Goal: Task Accomplishment & Management: Complete application form

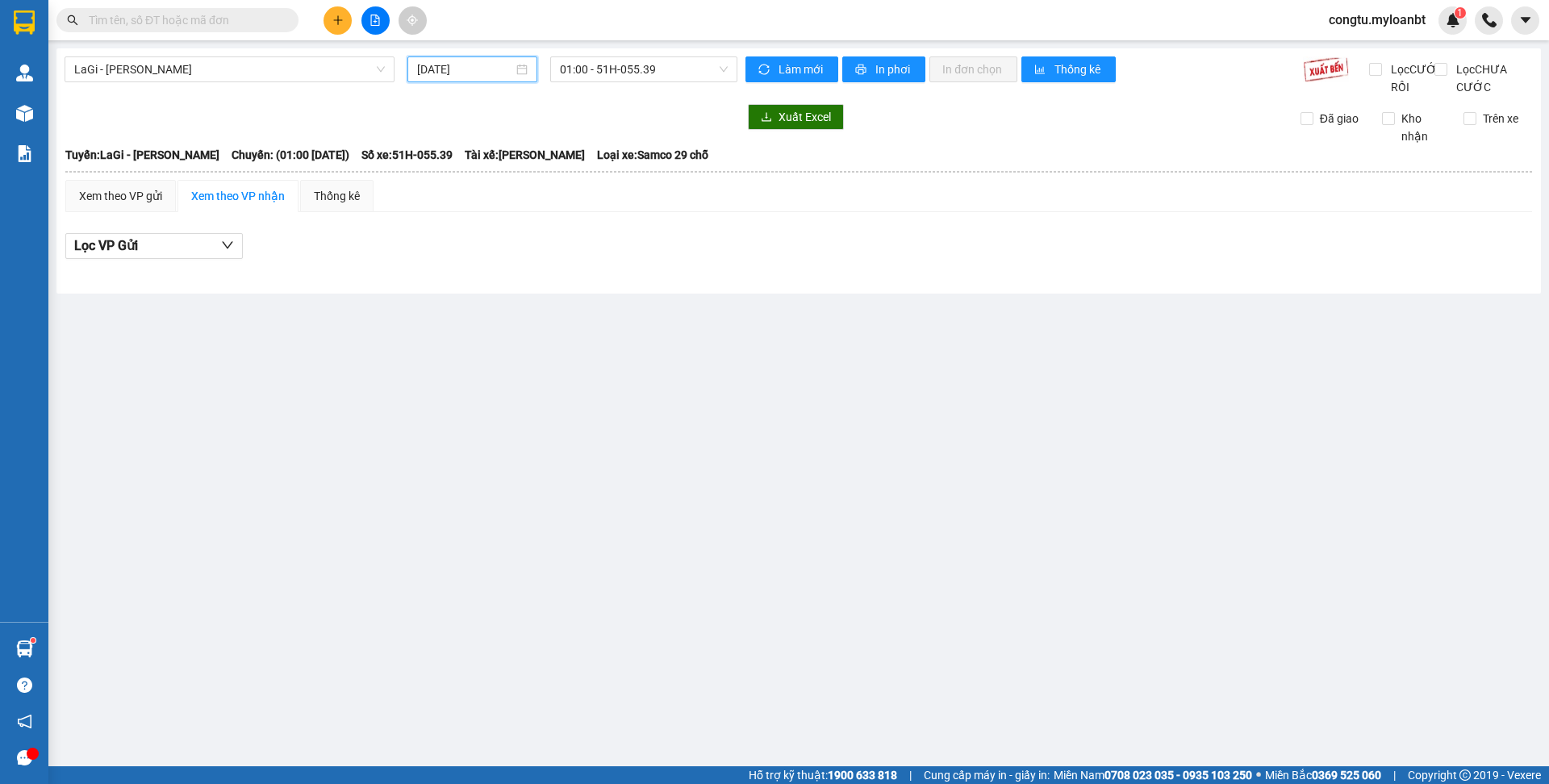
drag, startPoint x: 428, startPoint y: 72, endPoint x: 553, endPoint y: 116, distance: 132.5
click at [428, 72] on input "[DATE]" at bounding box center [465, 69] width 96 height 18
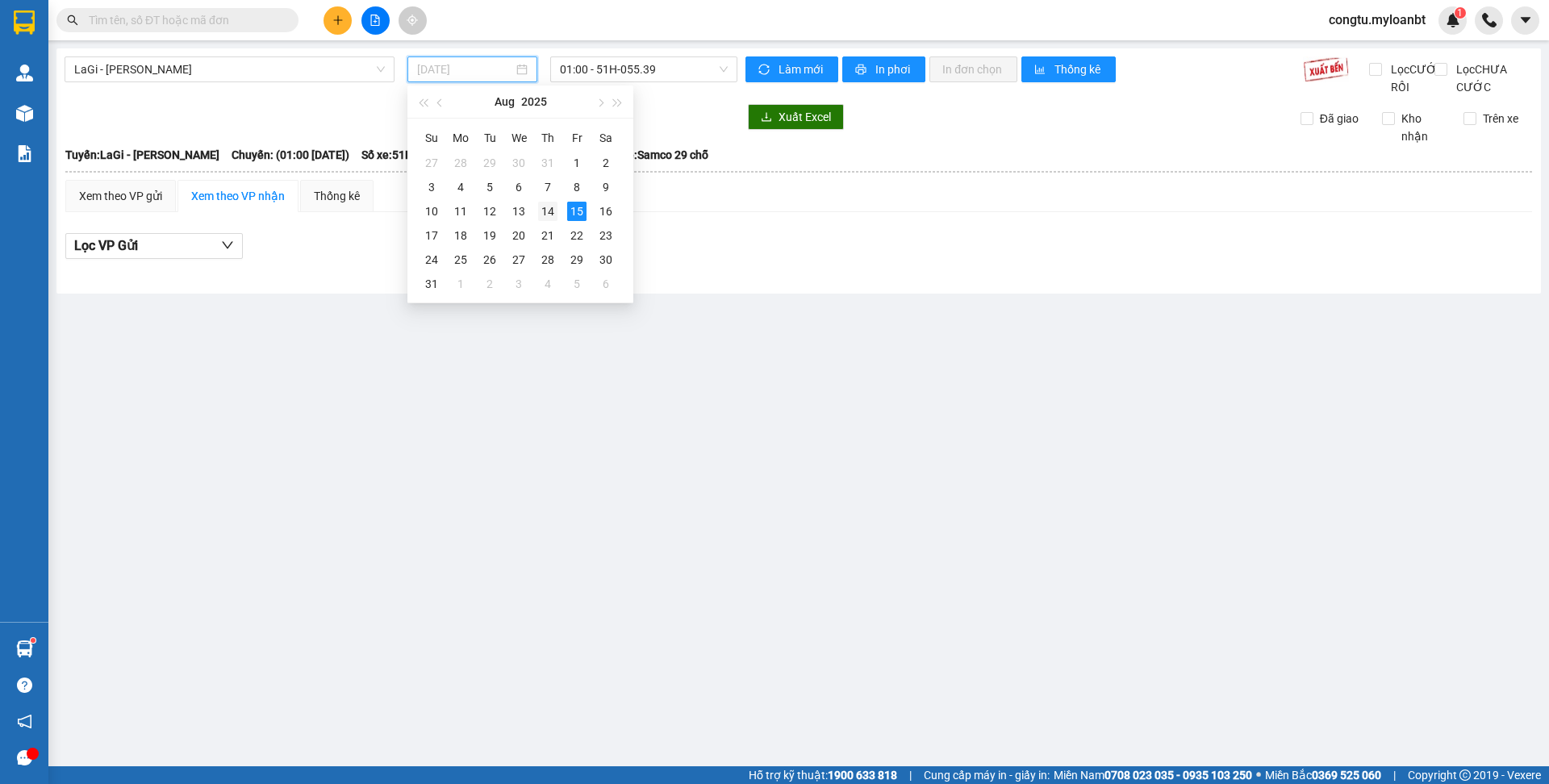
click at [549, 216] on div "14" at bounding box center [547, 211] width 19 height 19
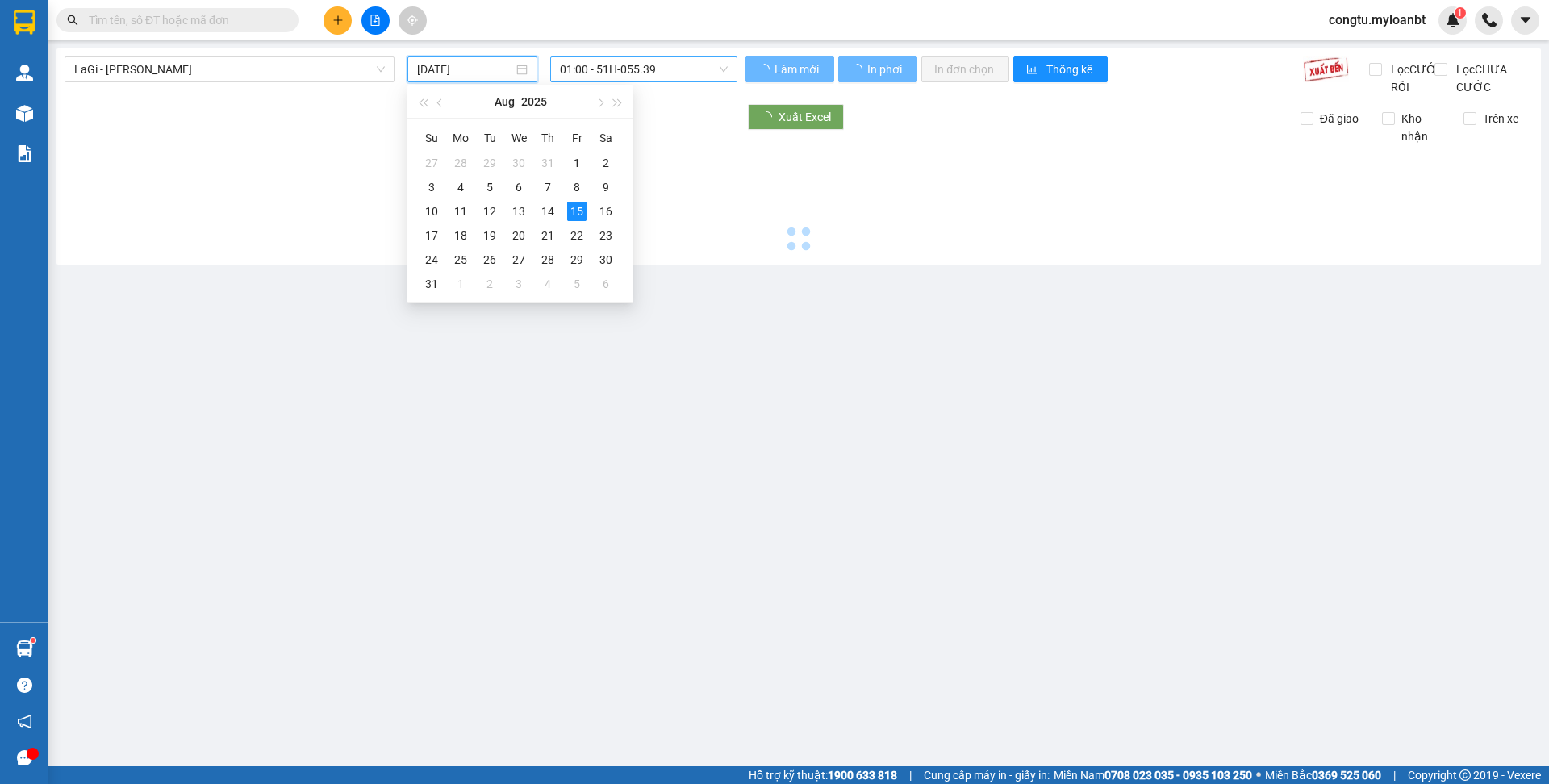
click at [640, 78] on span "01:00 - 51H-055.39" at bounding box center [643, 69] width 168 height 24
type input "14/08/2025"
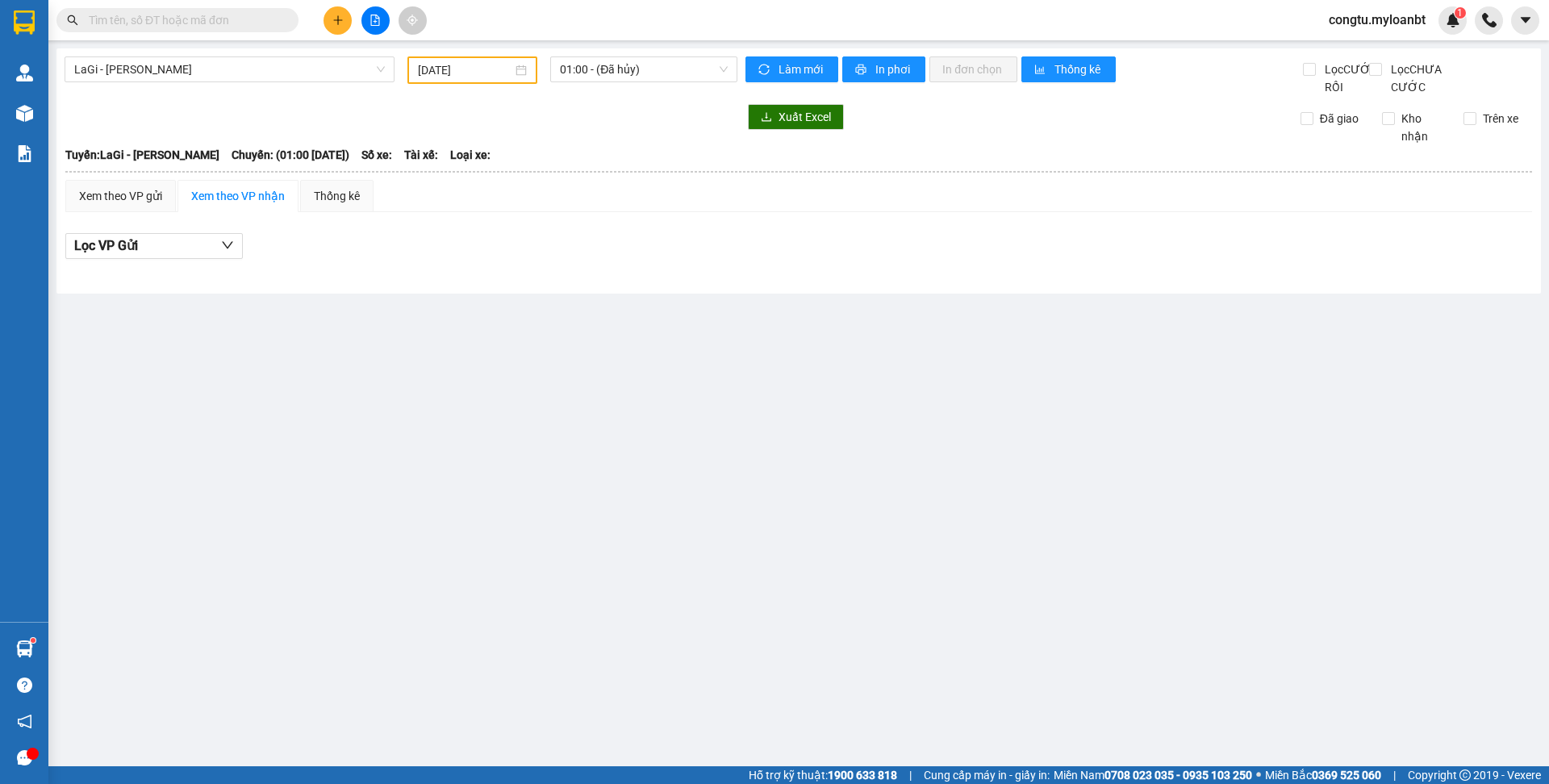
click at [766, 179] on th at bounding box center [798, 172] width 1468 height 14
drag, startPoint x: 693, startPoint y: 83, endPoint x: 695, endPoint y: 71, distance: 12.2
click at [693, 82] on div "01:00 - (Đã hủy)" at bounding box center [643, 70] width 200 height 28
click at [696, 69] on span "01:00 - (Đã hủy)" at bounding box center [643, 69] width 168 height 24
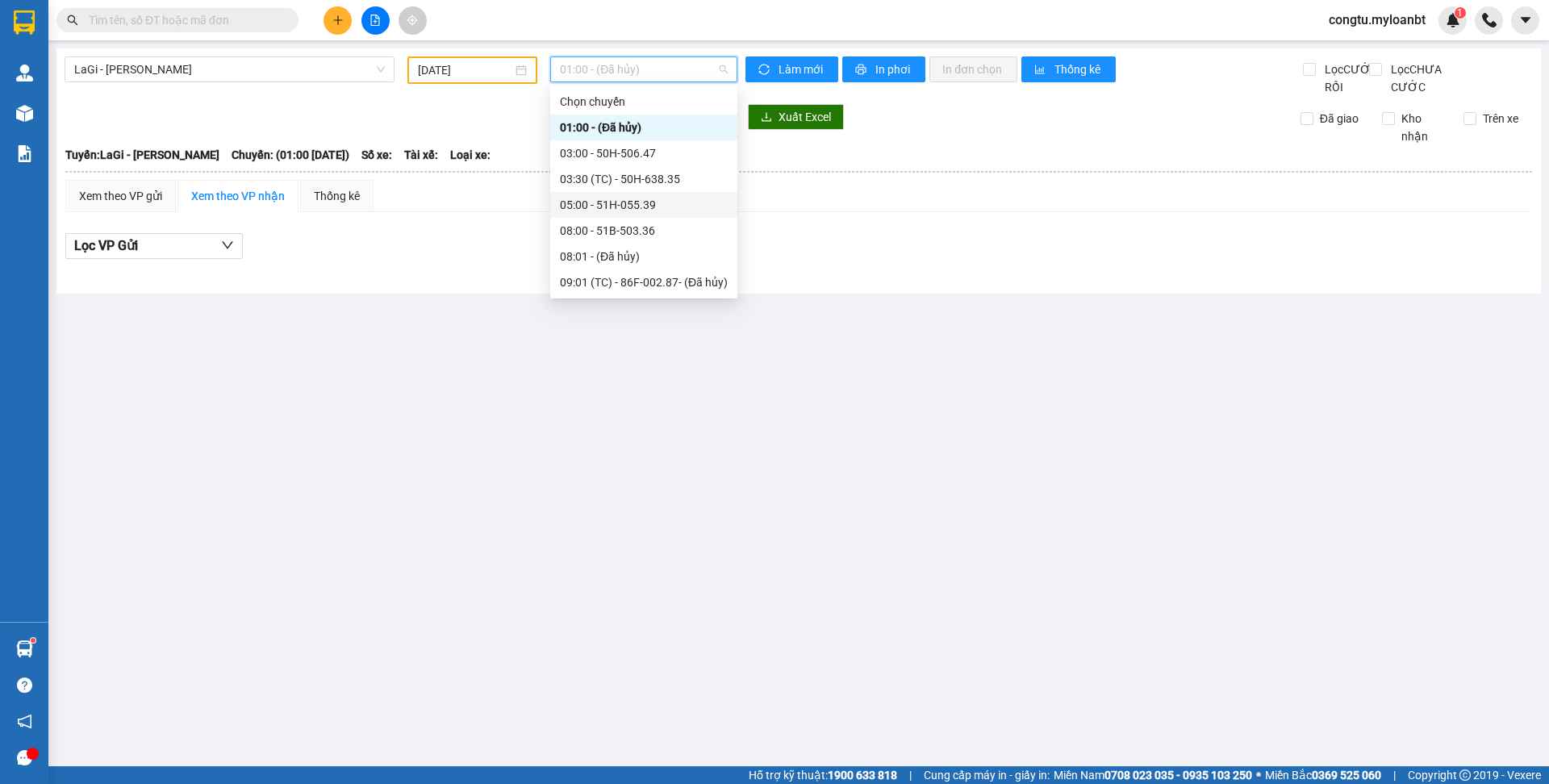
drag, startPoint x: 681, startPoint y: 161, endPoint x: 690, endPoint y: 204, distance: 43.9
click at [690, 204] on div "Chọn chuyến 01:00 - (Đã hủy) 03:00 - 50H-506.47 03:30 (TC) - 50H-638.35 05:00 -…" at bounding box center [643, 257] width 187 height 335
click at [684, 209] on div "05:00 - 51H-055.39" at bounding box center [643, 205] width 168 height 18
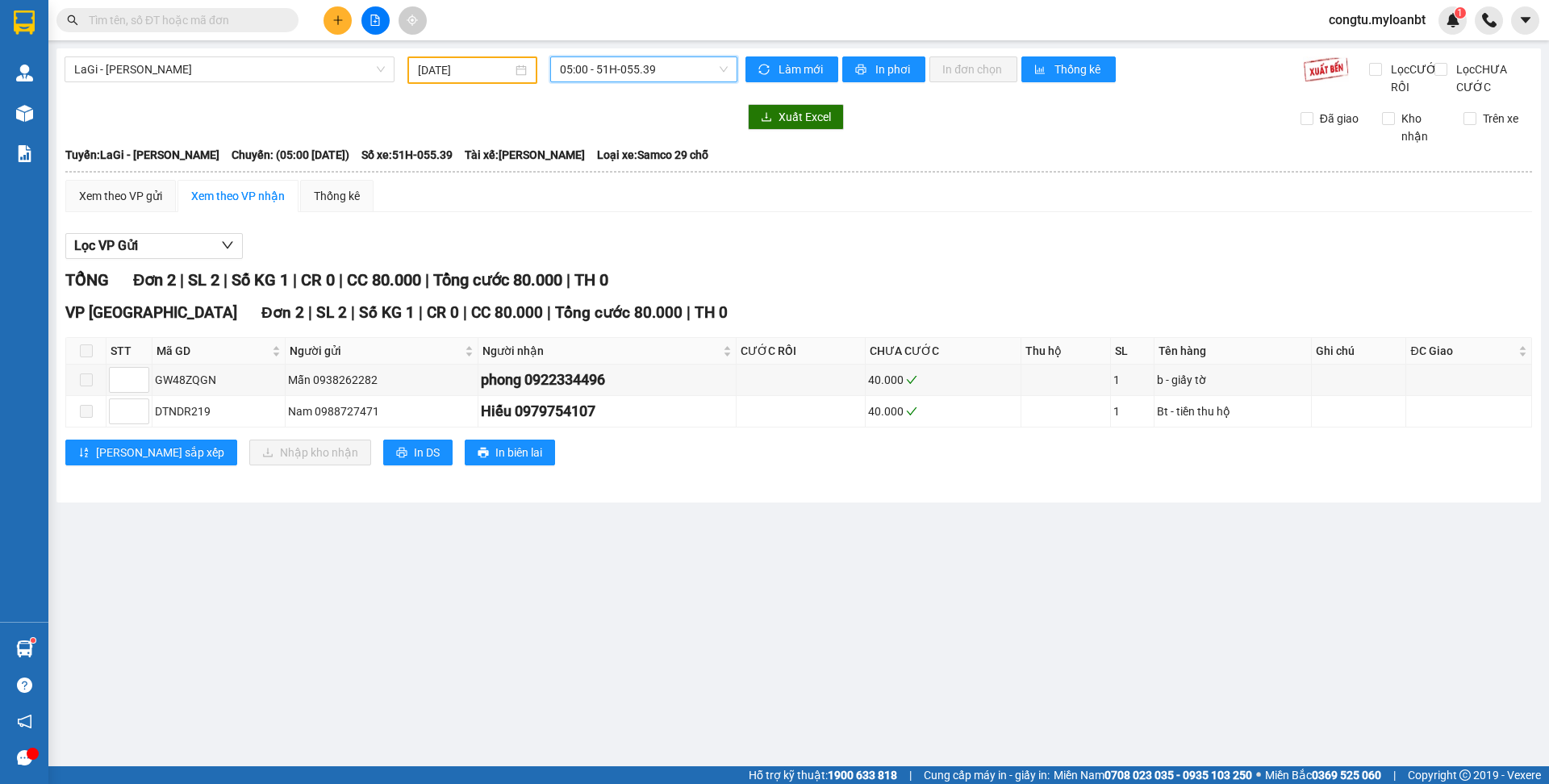
click at [349, 12] on div at bounding box center [375, 20] width 121 height 28
click at [345, 18] on button at bounding box center [337, 20] width 28 height 28
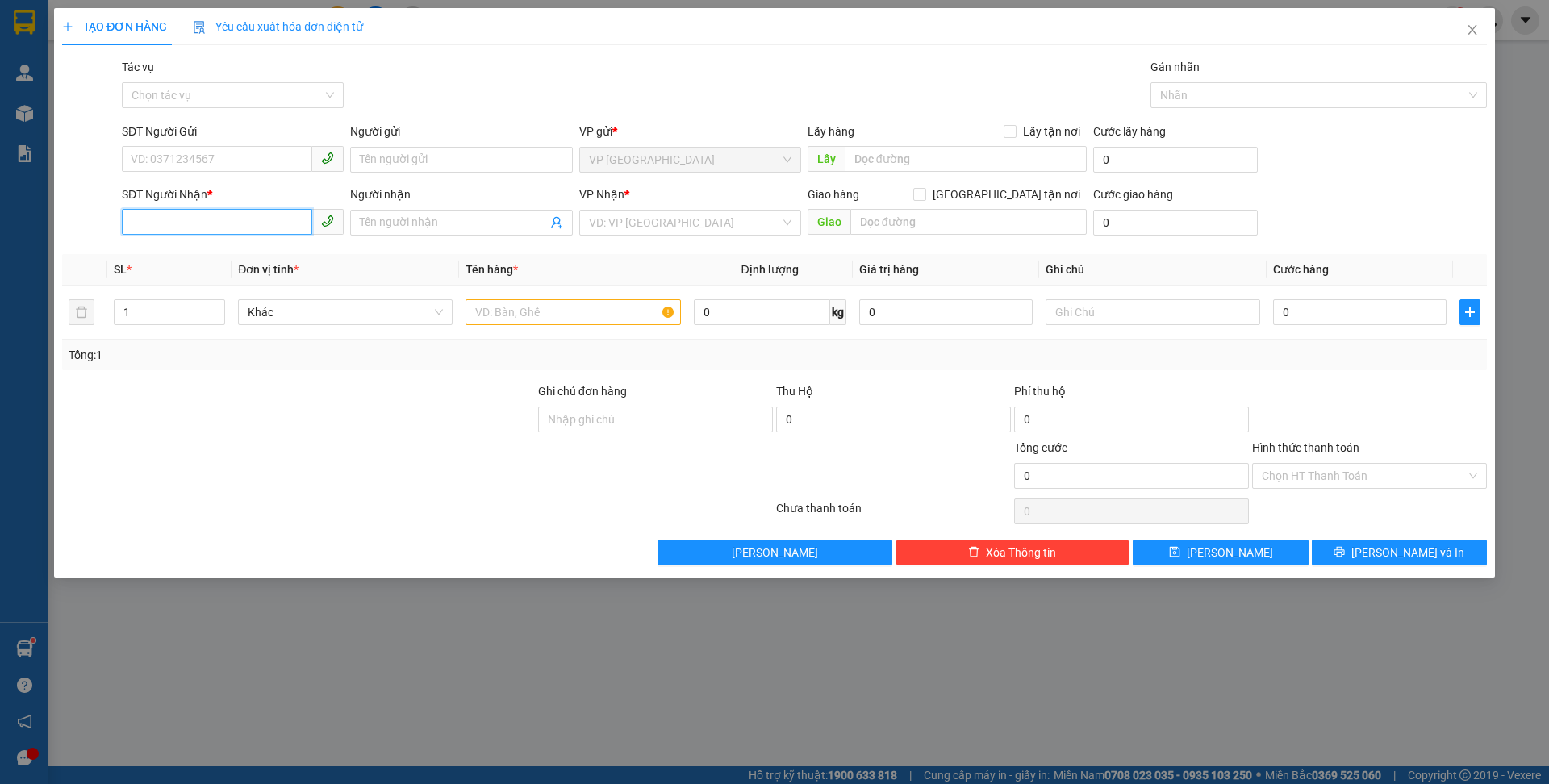
click at [233, 221] on input "SĐT Người Nhận *" at bounding box center [217, 221] width 191 height 26
type input "0"
click at [228, 251] on div "0908091456 - Đai Việt" at bounding box center [232, 255] width 202 height 18
type input "0908091456"
type input "Đai Việt"
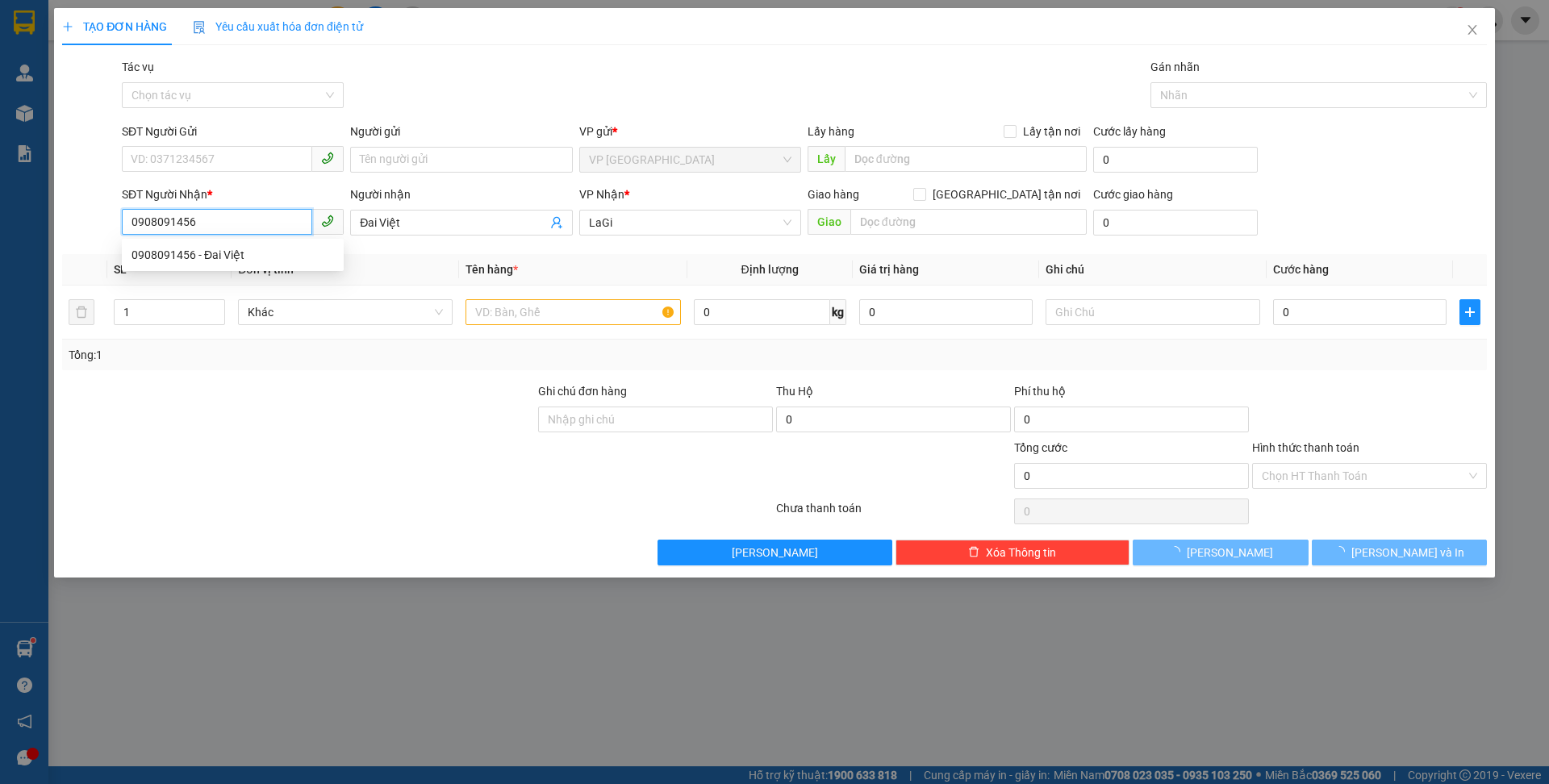
type input "0908091456"
click at [244, 143] on div "SĐT Người Gửi" at bounding box center [232, 134] width 221 height 24
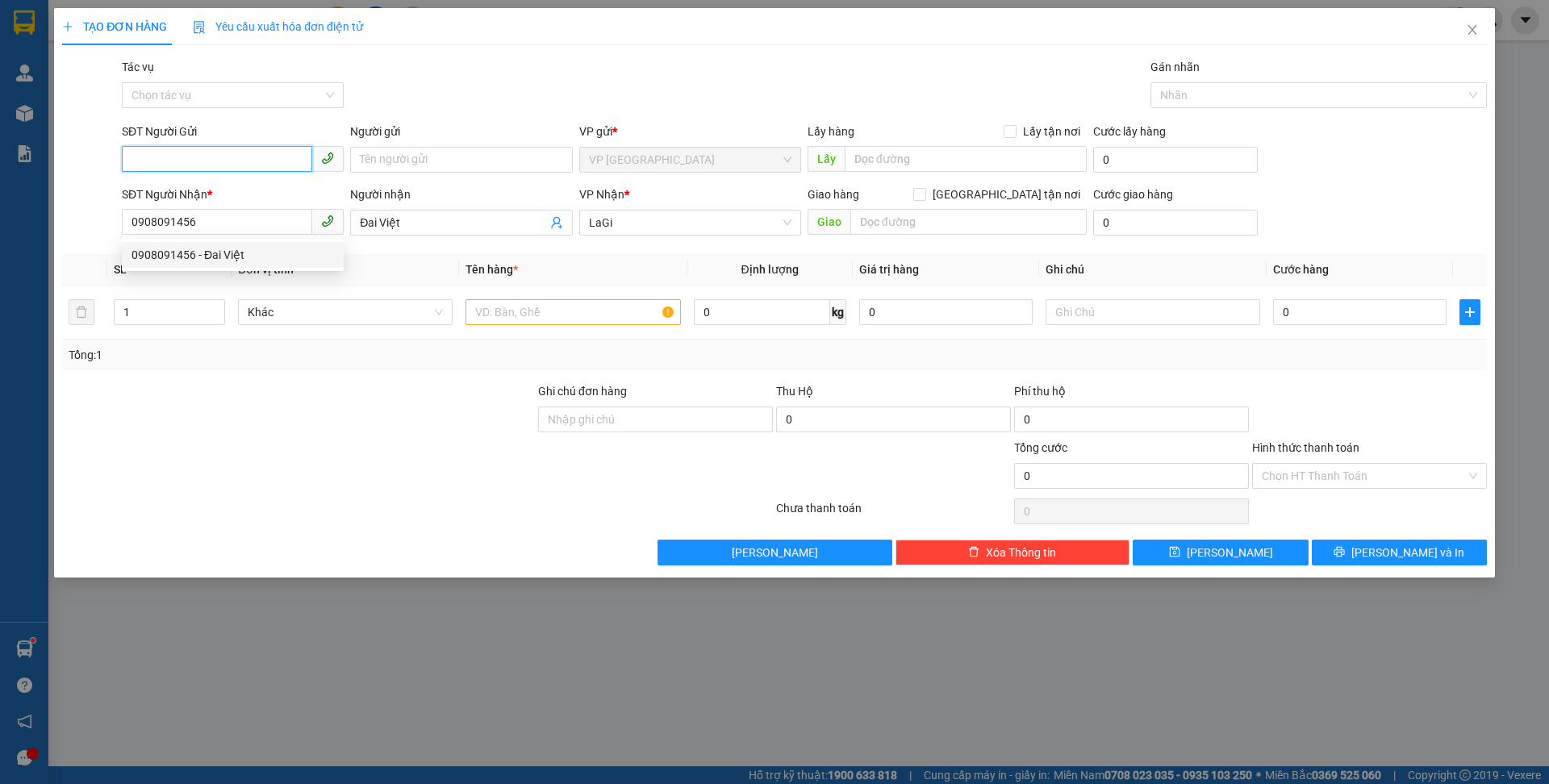
click at [243, 155] on input "SĐT Người Gửi" at bounding box center [217, 158] width 191 height 26
click at [267, 187] on div "0989348518 - Chiến" at bounding box center [232, 192] width 202 height 18
type input "0989348518"
type input "Chiến"
click at [539, 319] on input "text" at bounding box center [573, 311] width 215 height 26
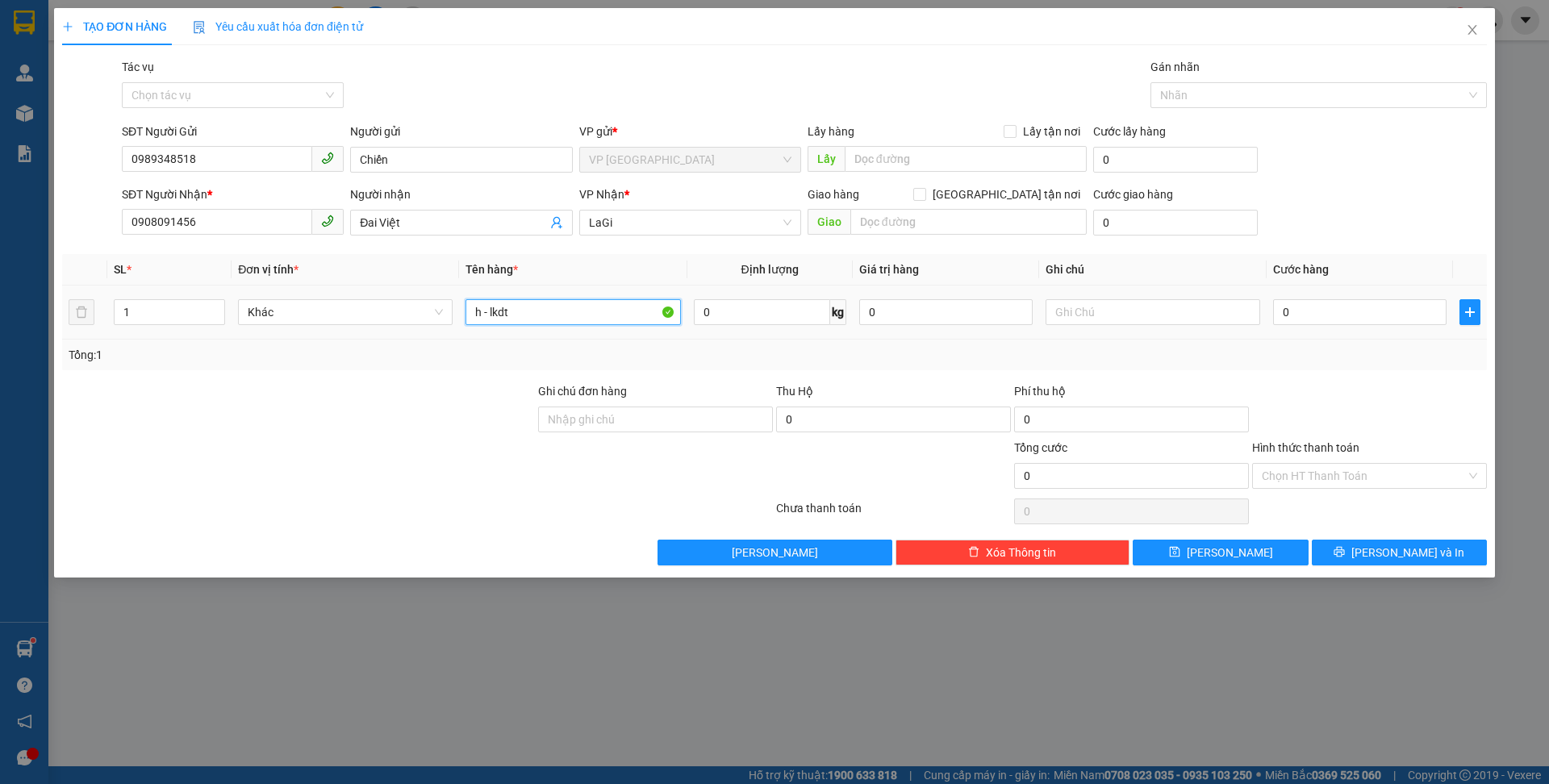
type input "h - lkdt"
click at [1324, 298] on div "0" at bounding box center [1359, 312] width 173 height 33
click at [1331, 308] on input "0" at bounding box center [1359, 311] width 173 height 26
type input "4"
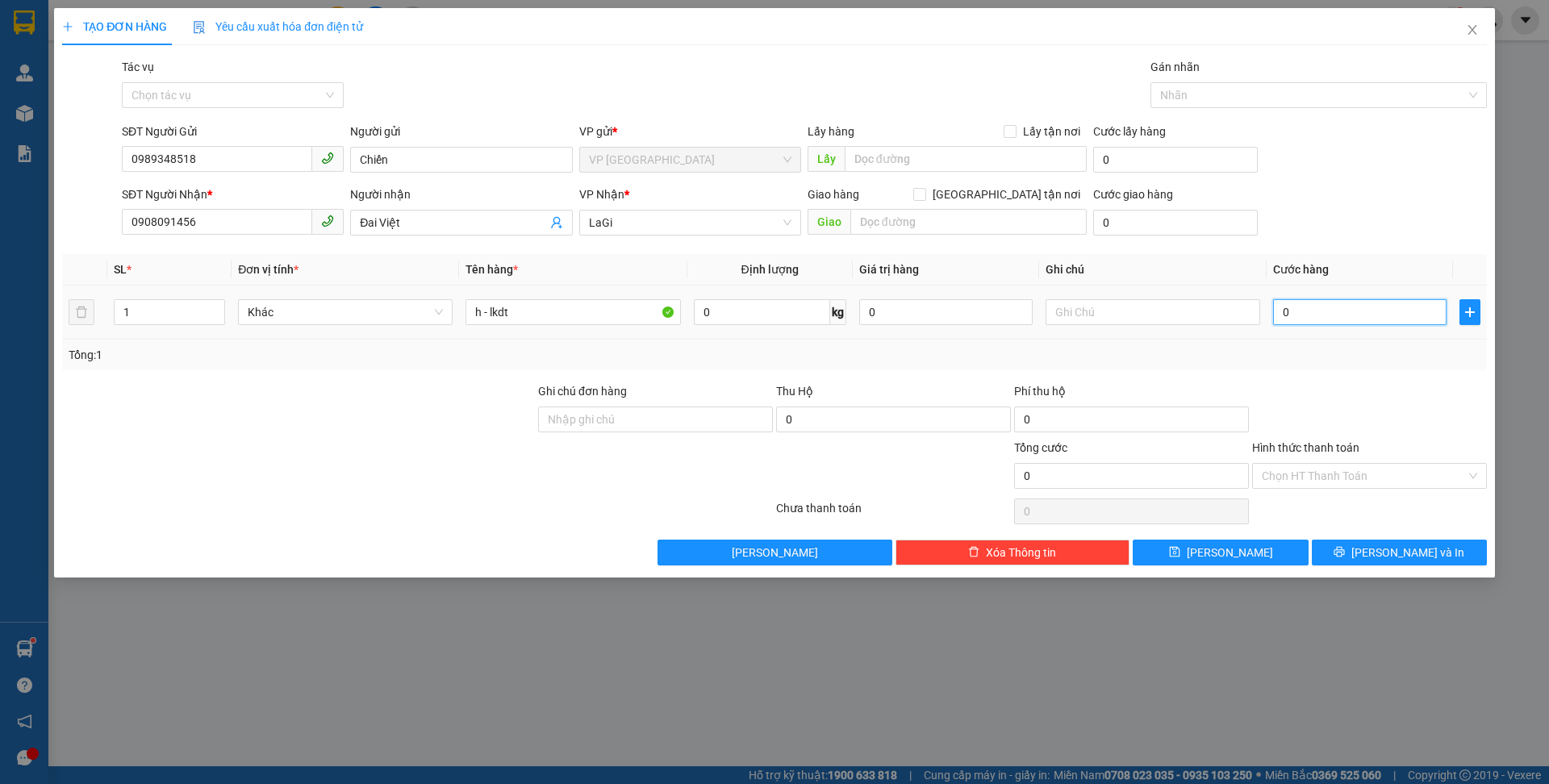
type input "4"
type input "40"
type input "40.000"
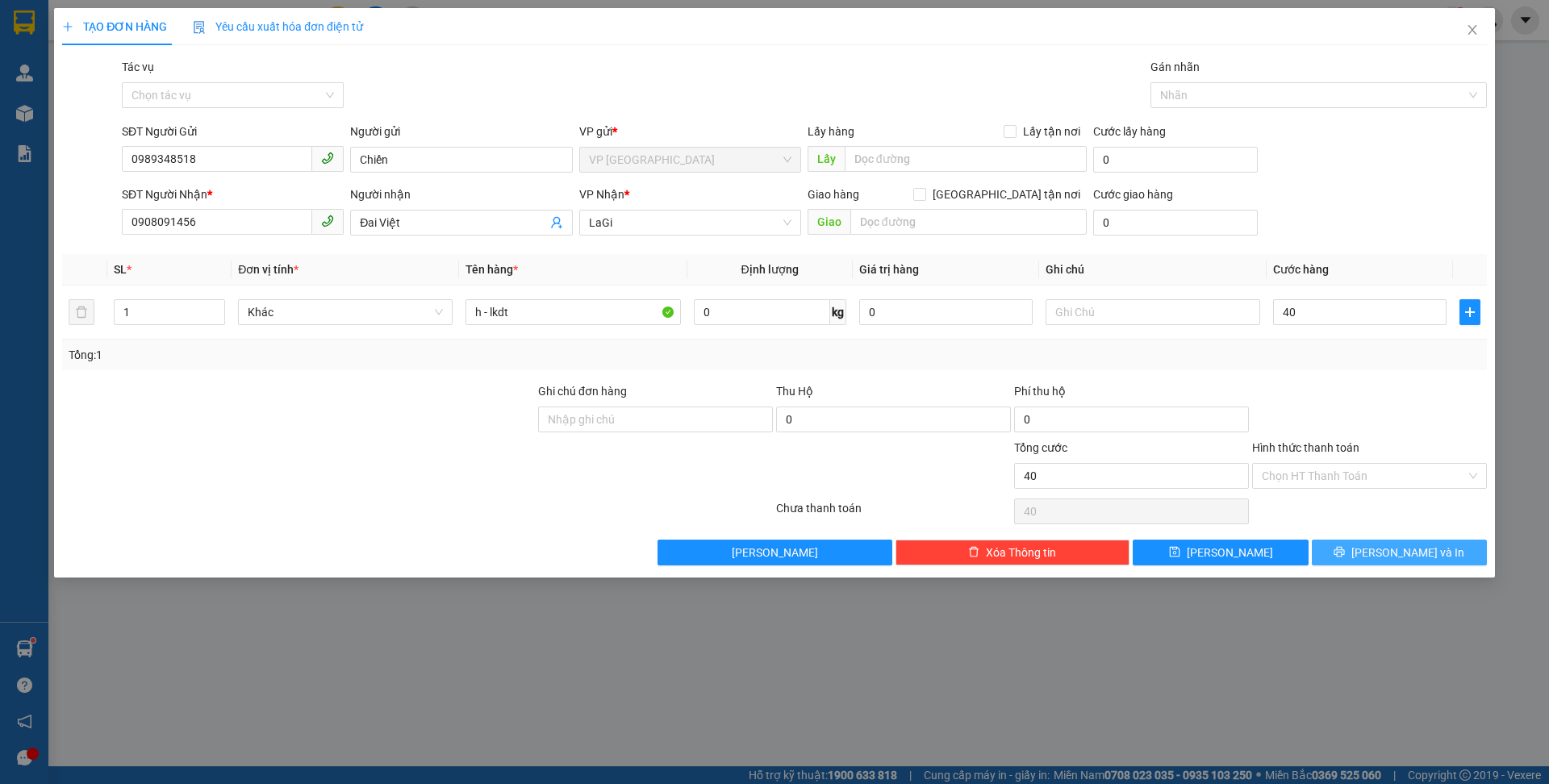
type input "40.000"
click at [1405, 544] on span "Lưu và In" at bounding box center [1408, 552] width 113 height 18
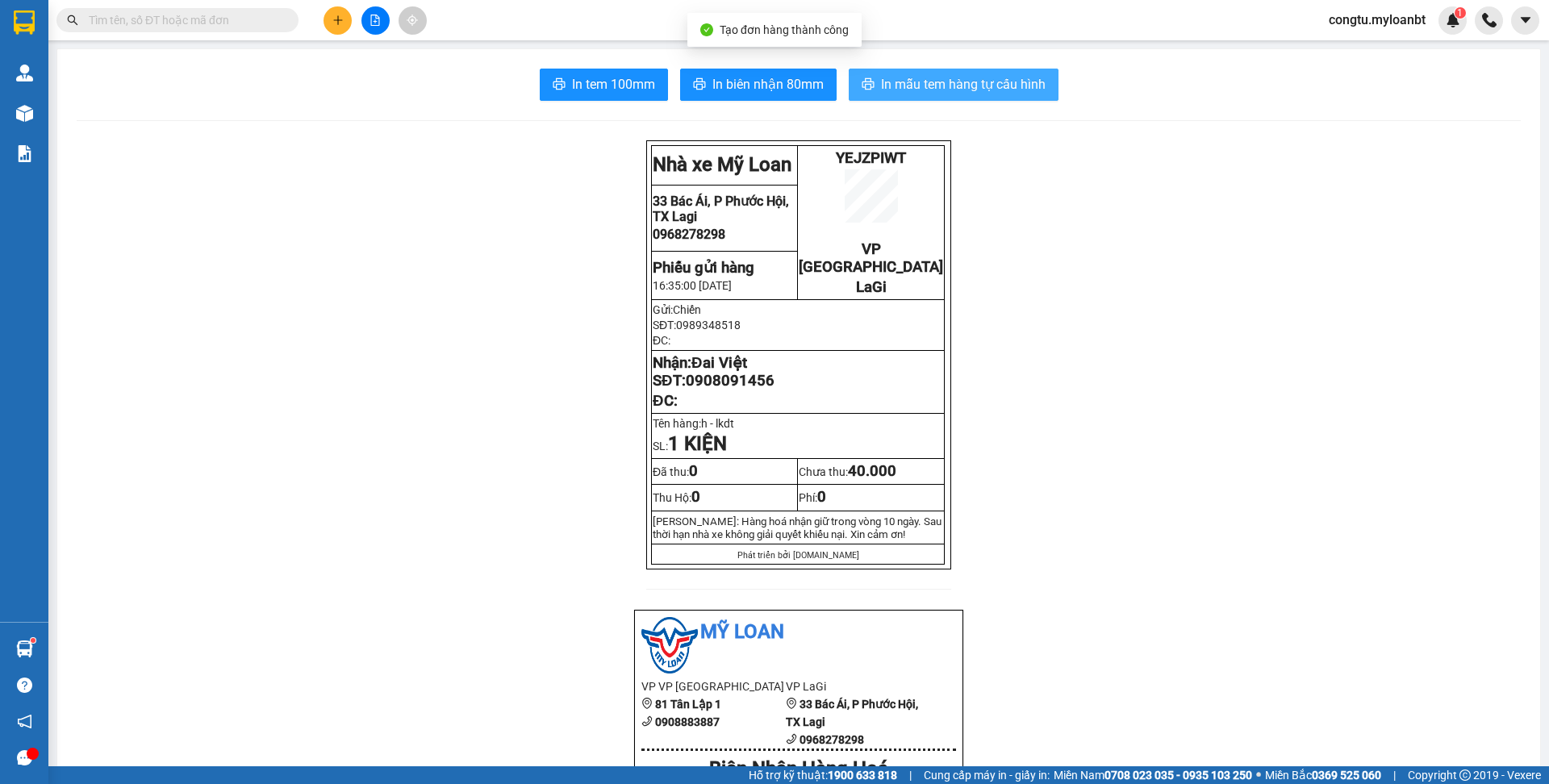
click at [1031, 90] on span "In mẫu tem hàng tự cấu hình" at bounding box center [963, 83] width 165 height 20
click at [246, 23] on input "text" at bounding box center [184, 20] width 191 height 18
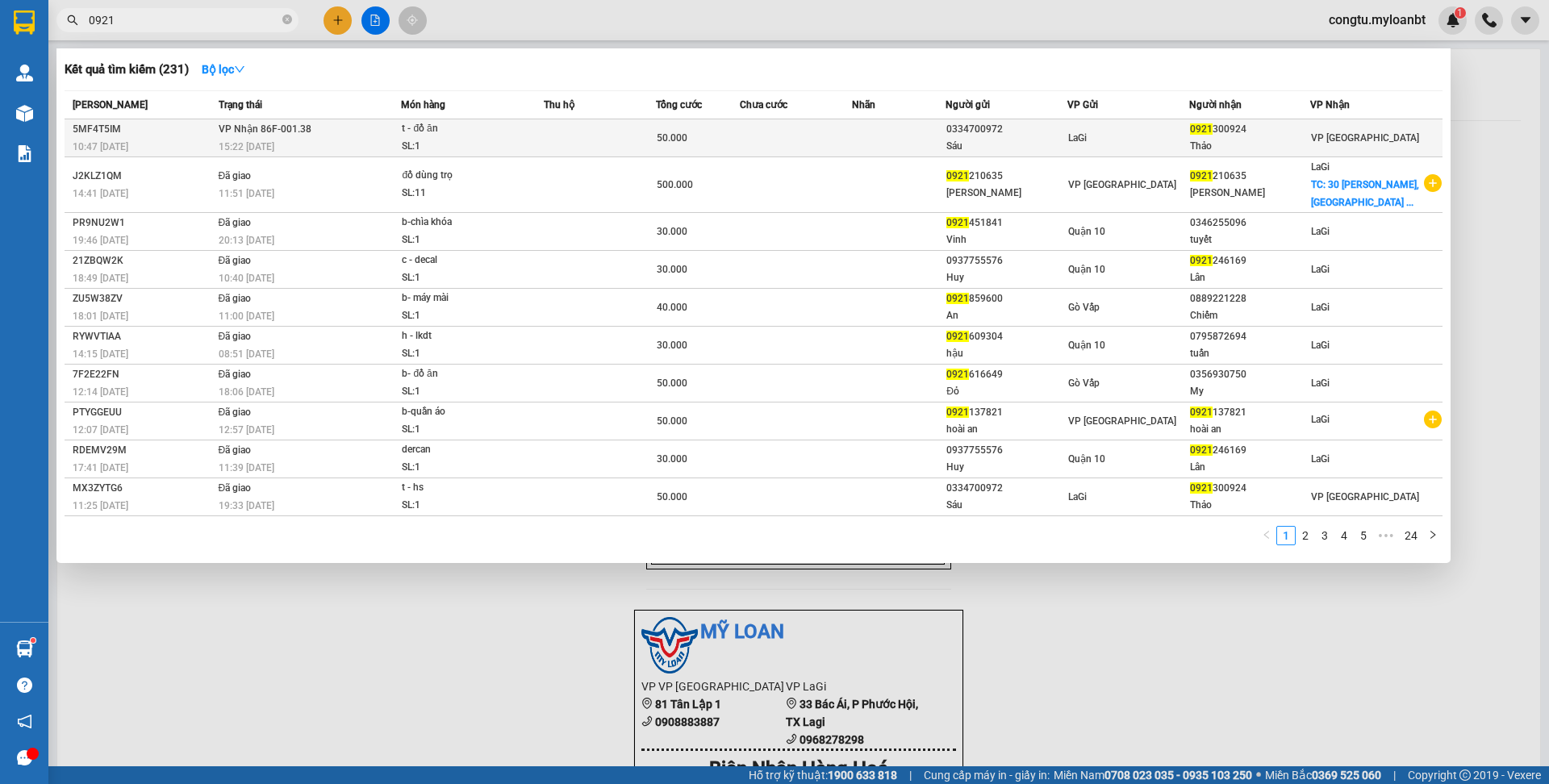
type input "0921"
click at [740, 150] on td "50.000" at bounding box center [698, 139] width 84 height 38
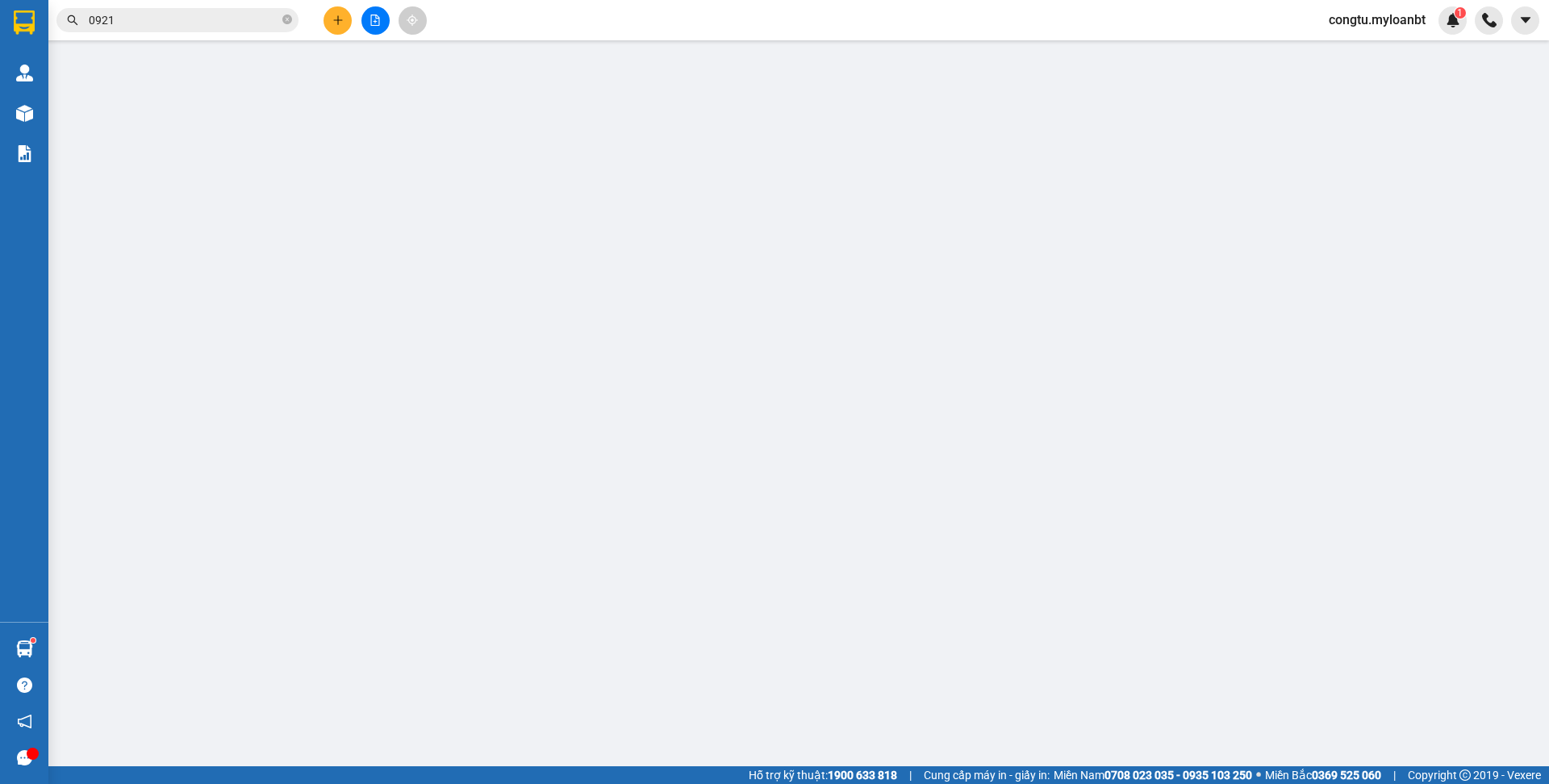
type input "0334700972"
type input "Sáu"
type input "0921300924"
type input "Thảo"
type input "50.000"
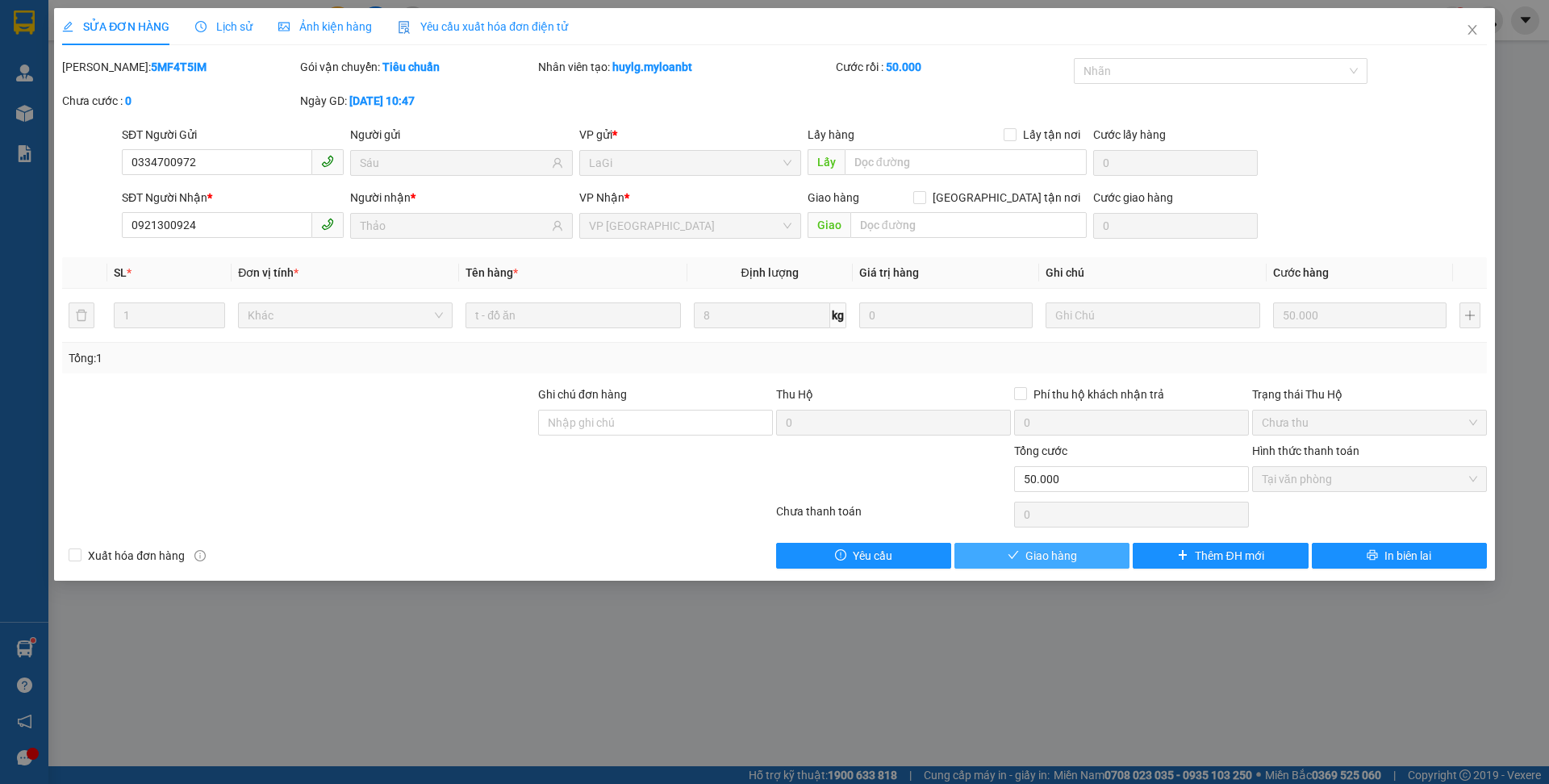
click at [1095, 558] on button "Giao hàng" at bounding box center [1042, 555] width 175 height 26
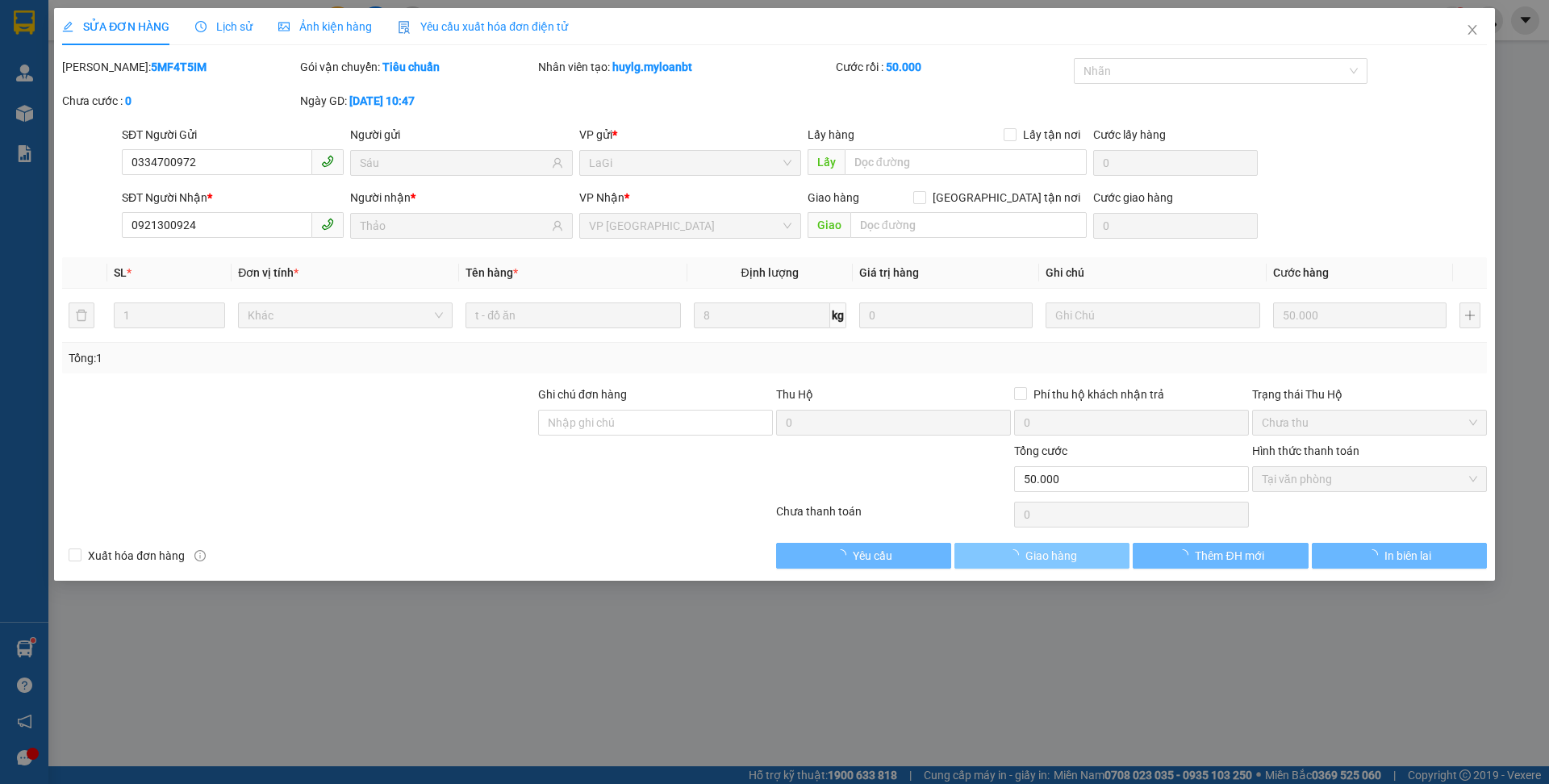
click at [1094, 558] on button "Giao hàng" at bounding box center [1042, 555] width 175 height 26
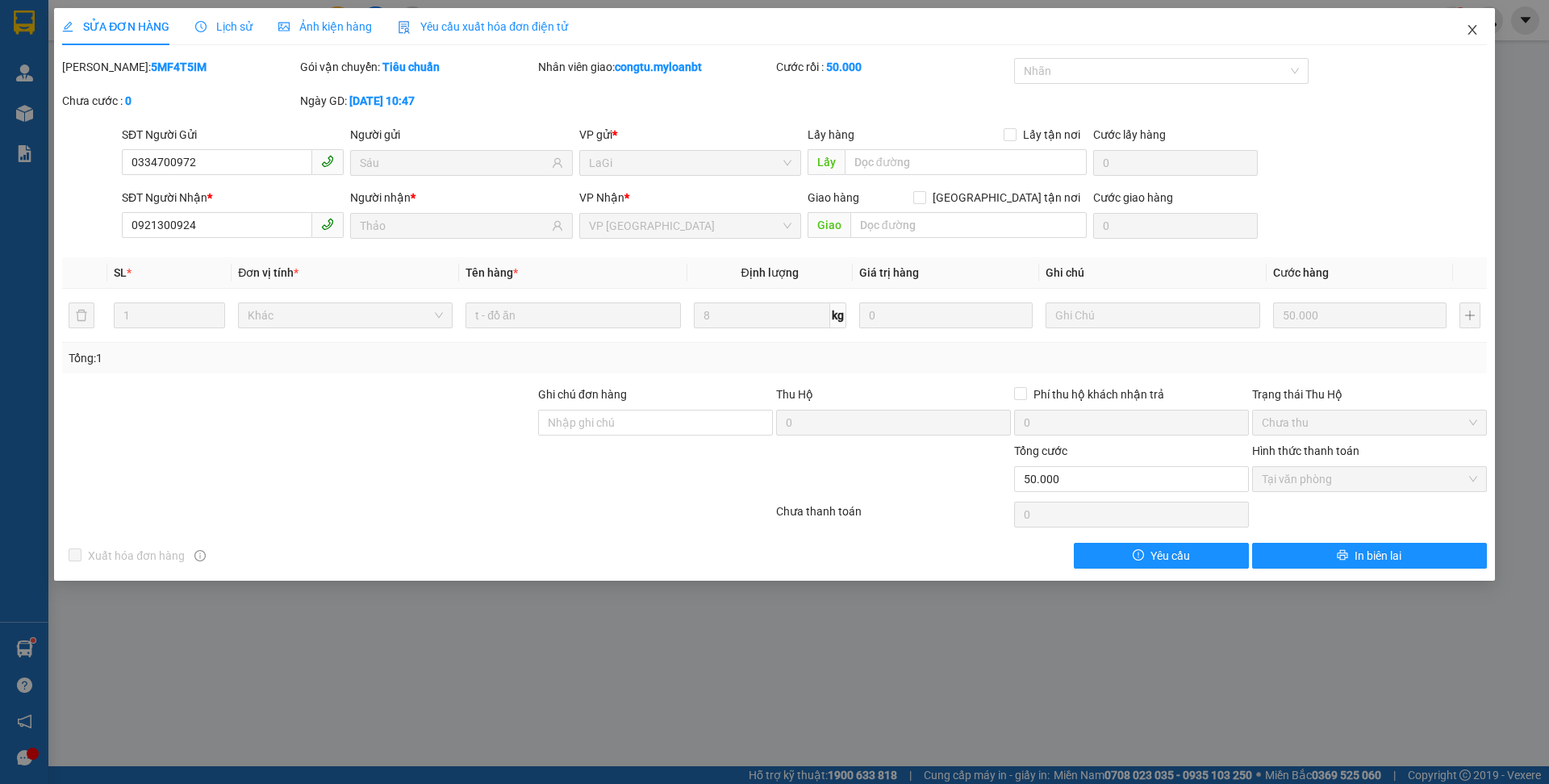
click at [1471, 31] on icon "close" at bounding box center [1471, 30] width 9 height 10
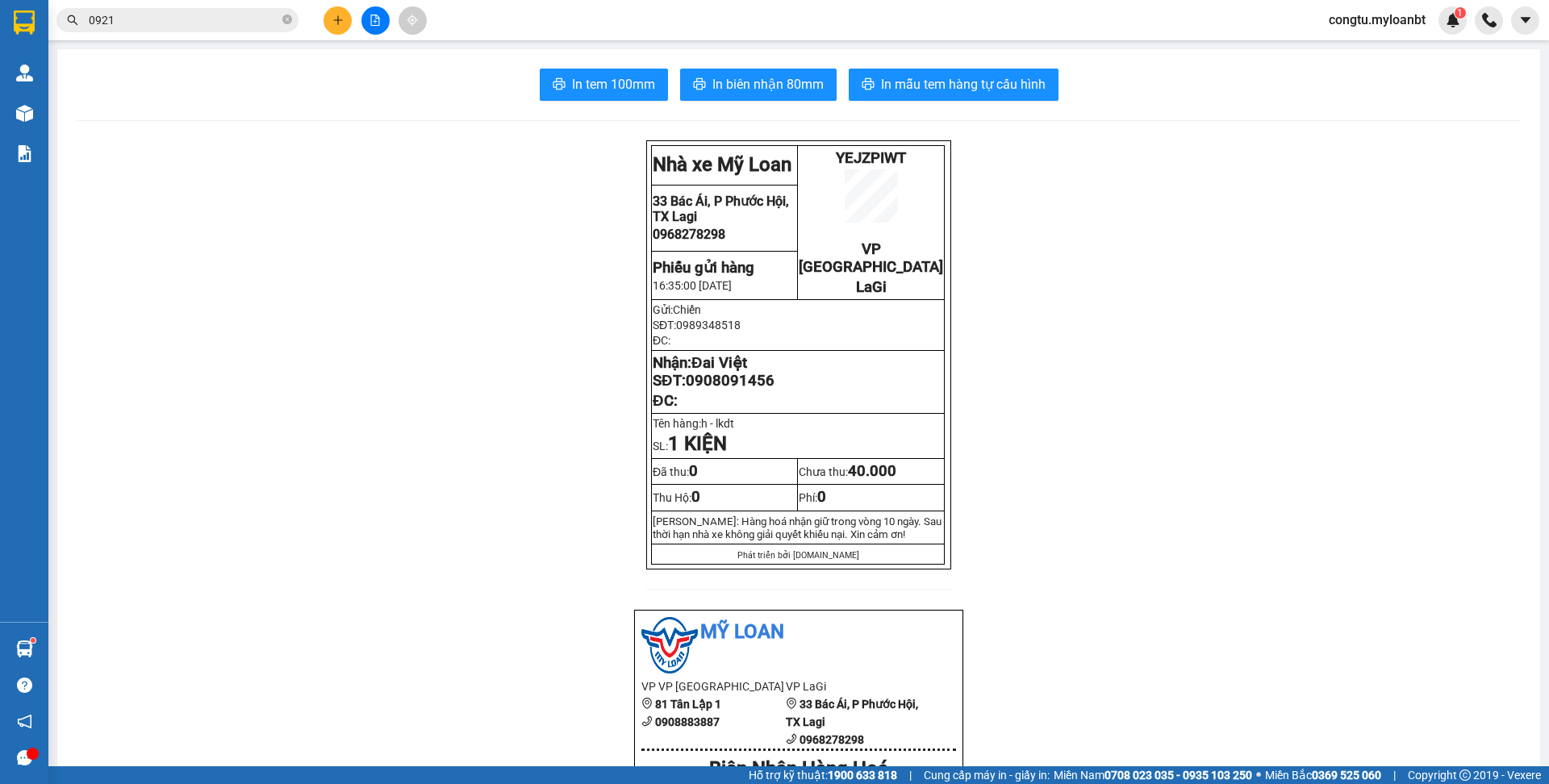
click at [6, 120] on div "Kho hàng mới" at bounding box center [24, 113] width 49 height 40
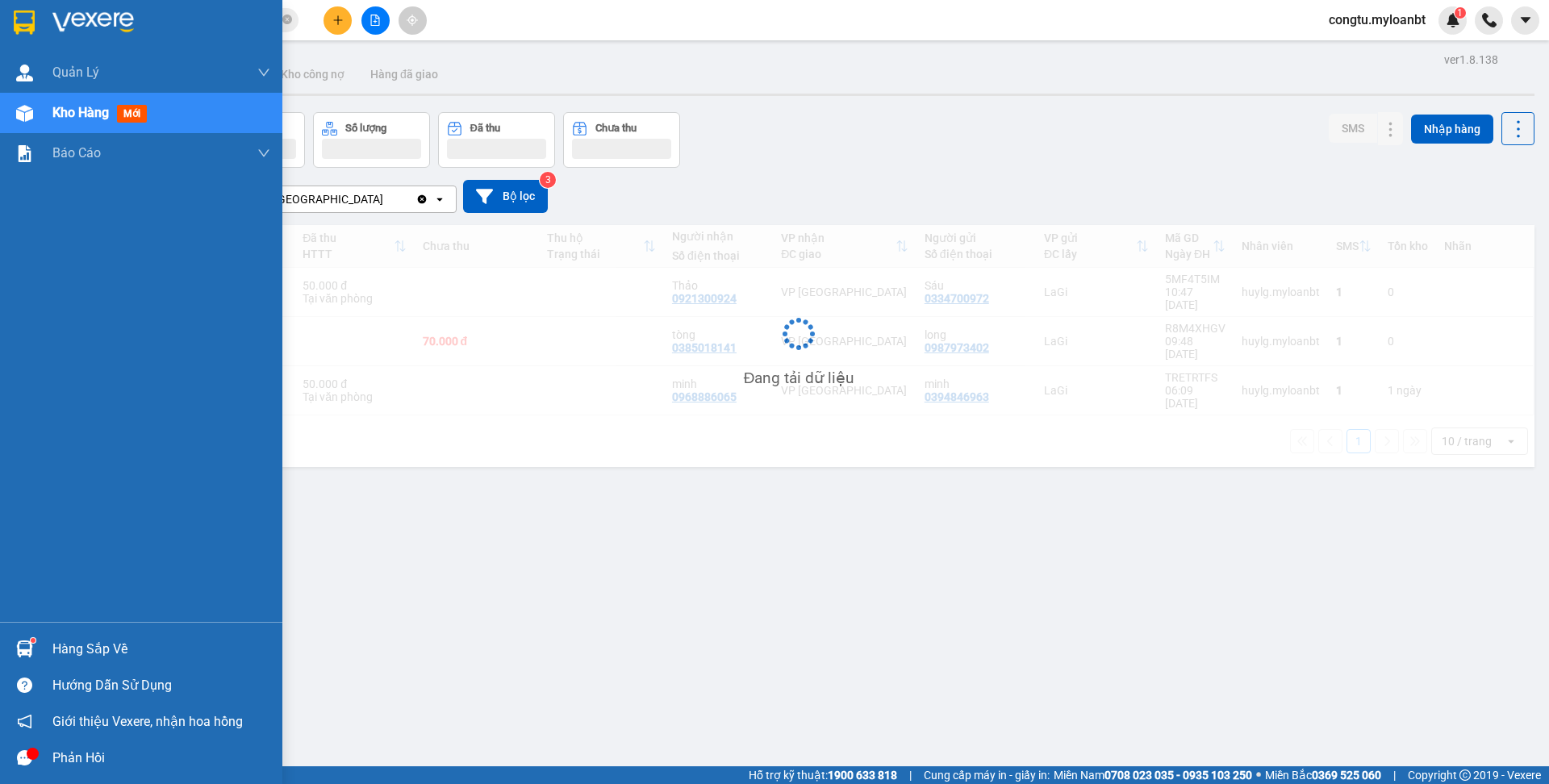
click at [109, 639] on div "Hàng sắp về" at bounding box center [161, 649] width 218 height 24
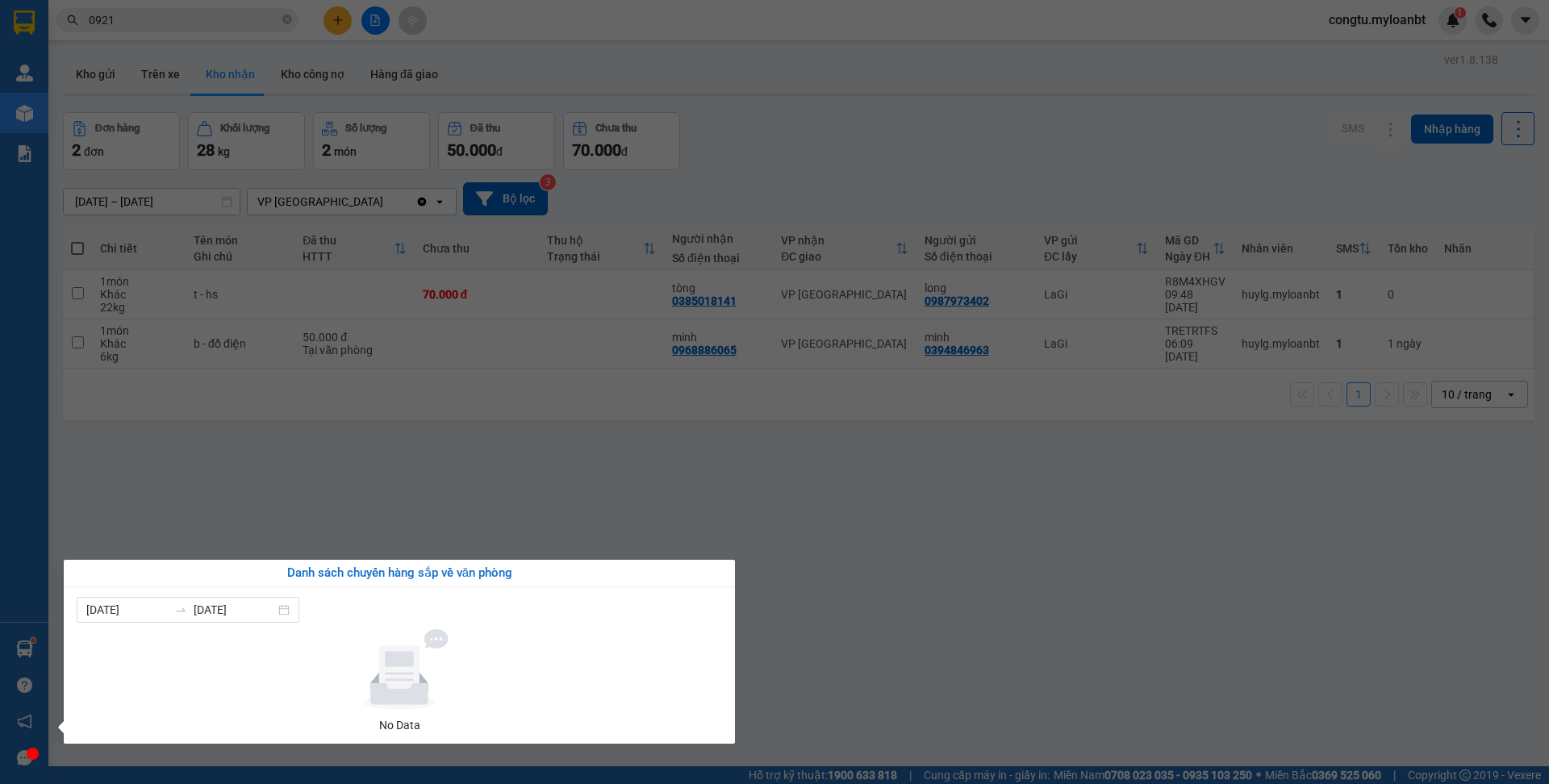
click at [555, 481] on section "Kết quả tìm kiếm ( 231 ) Bộ lọc Mã ĐH Trạng thái Món hàng Thu hộ Tổng cước Chưa…" at bounding box center [774, 392] width 1549 height 784
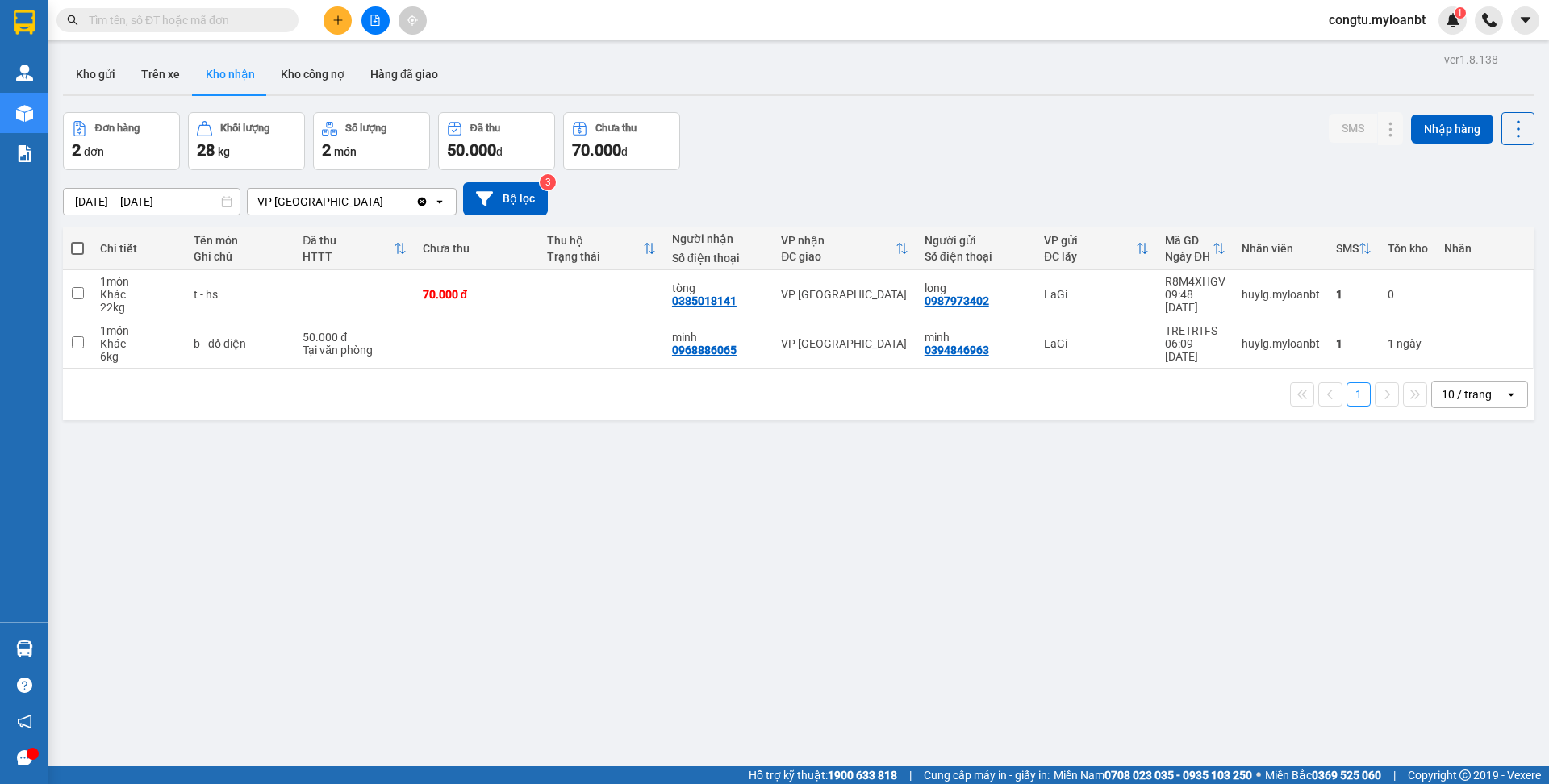
click at [939, 127] on div "Đơn hàng 2 đơn Khối lượng 28 kg Số lượng 2 món Đã thu 50.000 đ Chưa thu 70.000 …" at bounding box center [798, 141] width 1471 height 58
click at [986, 146] on div "Đơn hàng 2 đơn Khối lượng 28 kg Số lượng 2 món Đã thu 50.000 đ Chưa thu 70.000 …" at bounding box center [798, 141] width 1471 height 58
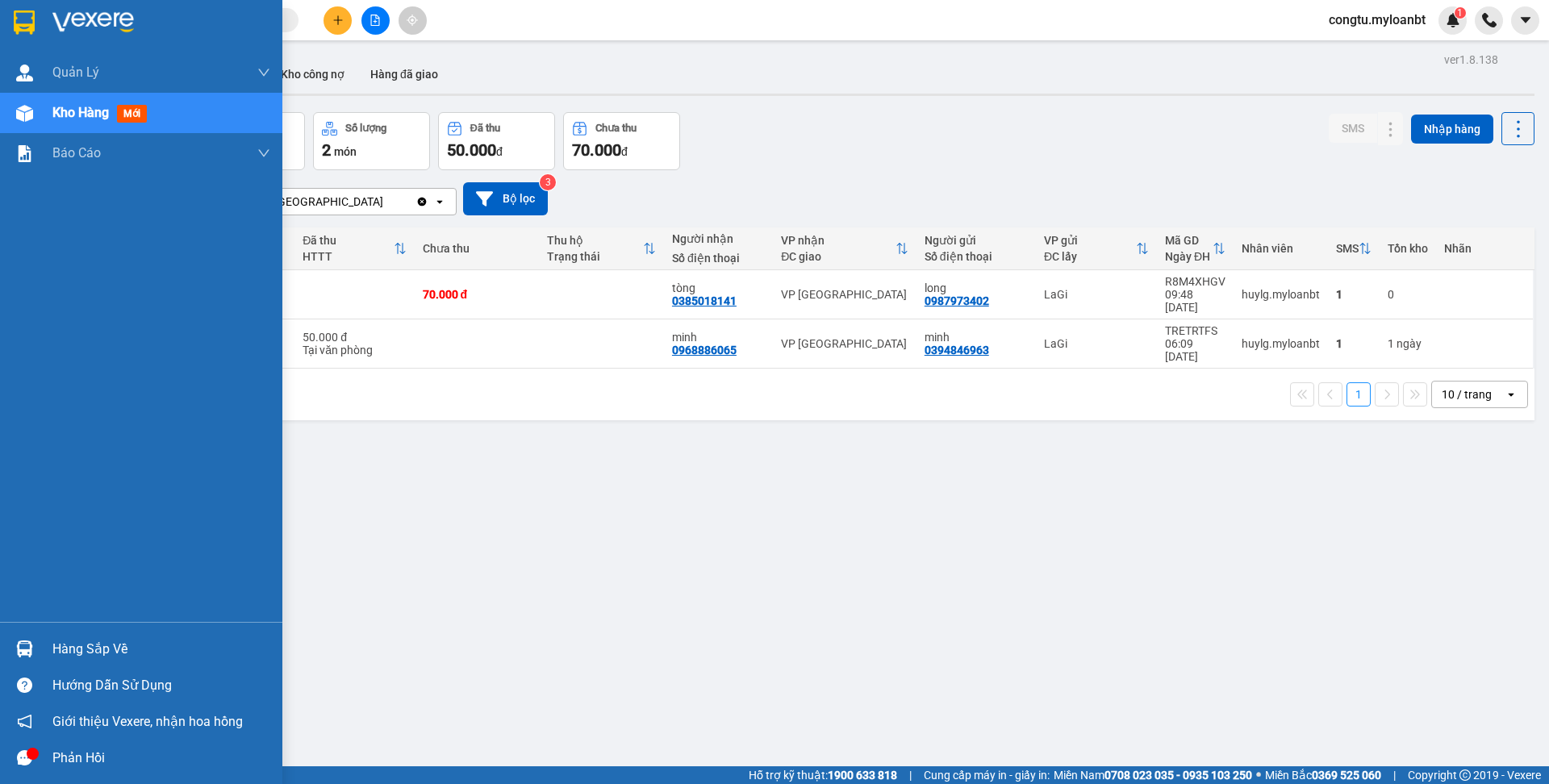
click at [42, 647] on div "Hàng sắp về" at bounding box center [141, 649] width 283 height 36
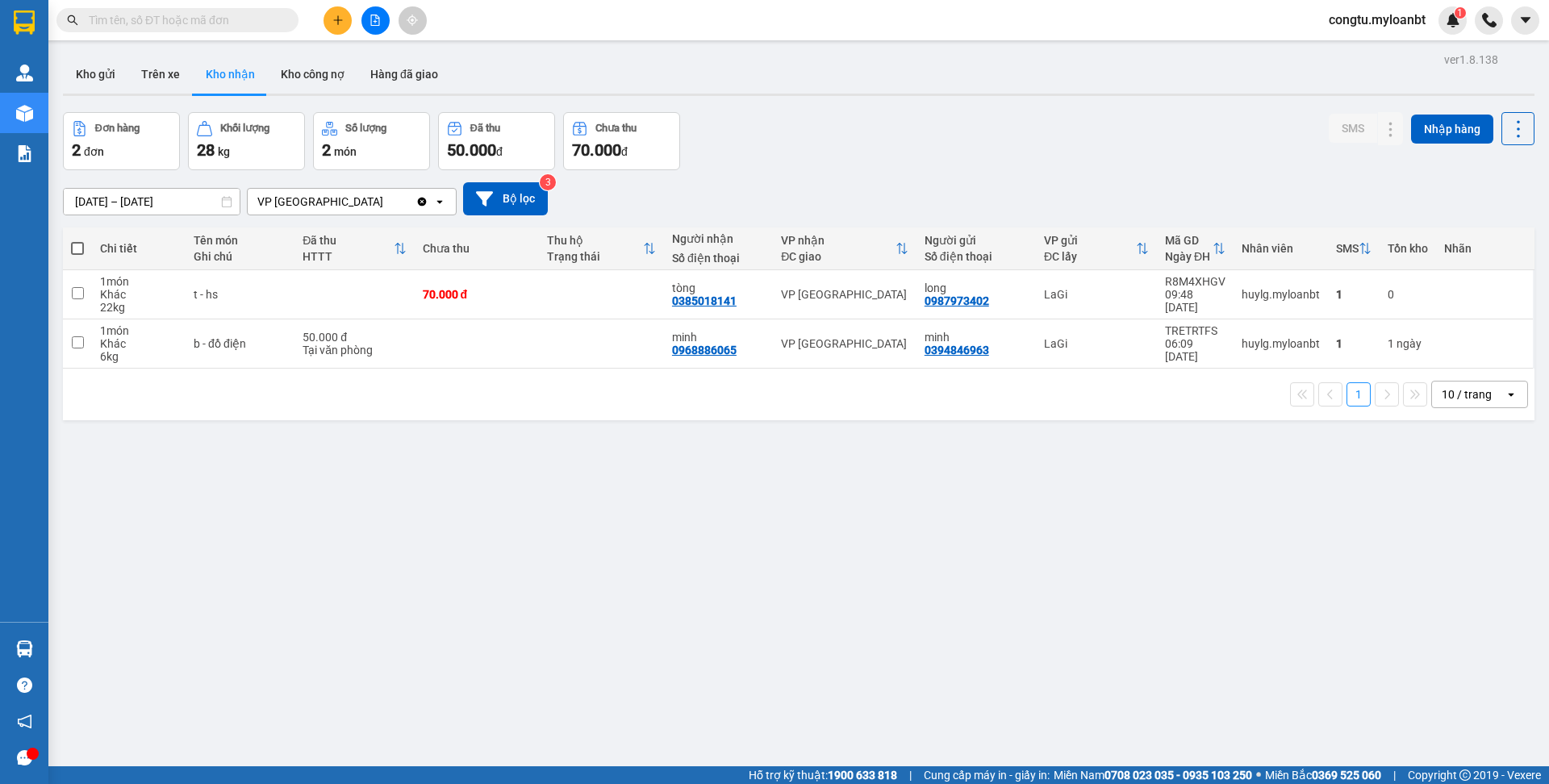
click at [502, 451] on section "Kết quả tìm kiếm ( 0 ) Bộ lọc No Data congtu.myloanbt 1 Quản [PERSON_NAME] lý g…" at bounding box center [774, 392] width 1549 height 784
click at [87, 74] on button "Kho gửi" at bounding box center [96, 74] width 65 height 38
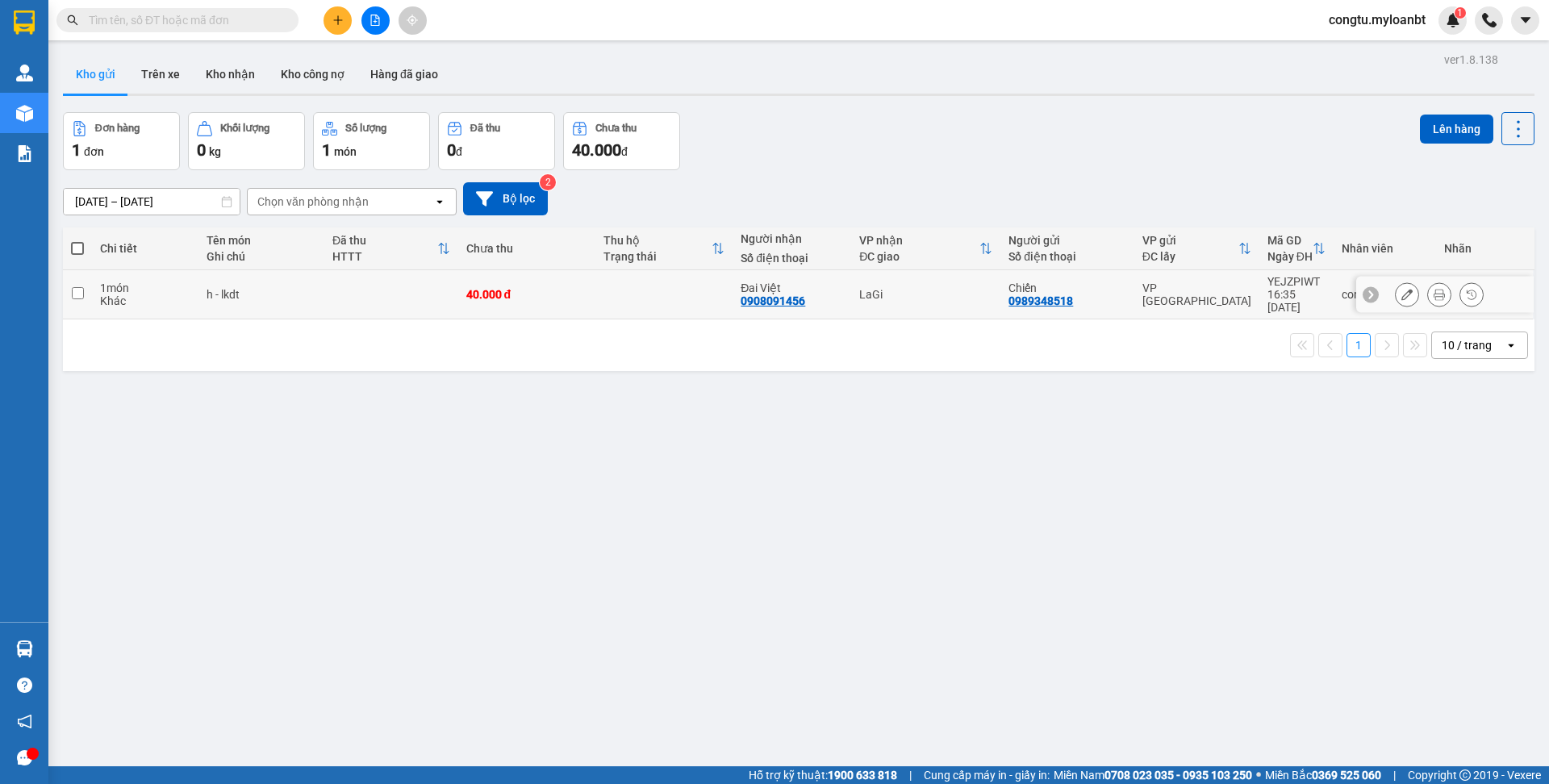
click at [919, 299] on div "LaGi" at bounding box center [925, 293] width 133 height 12
checkbox input "true"
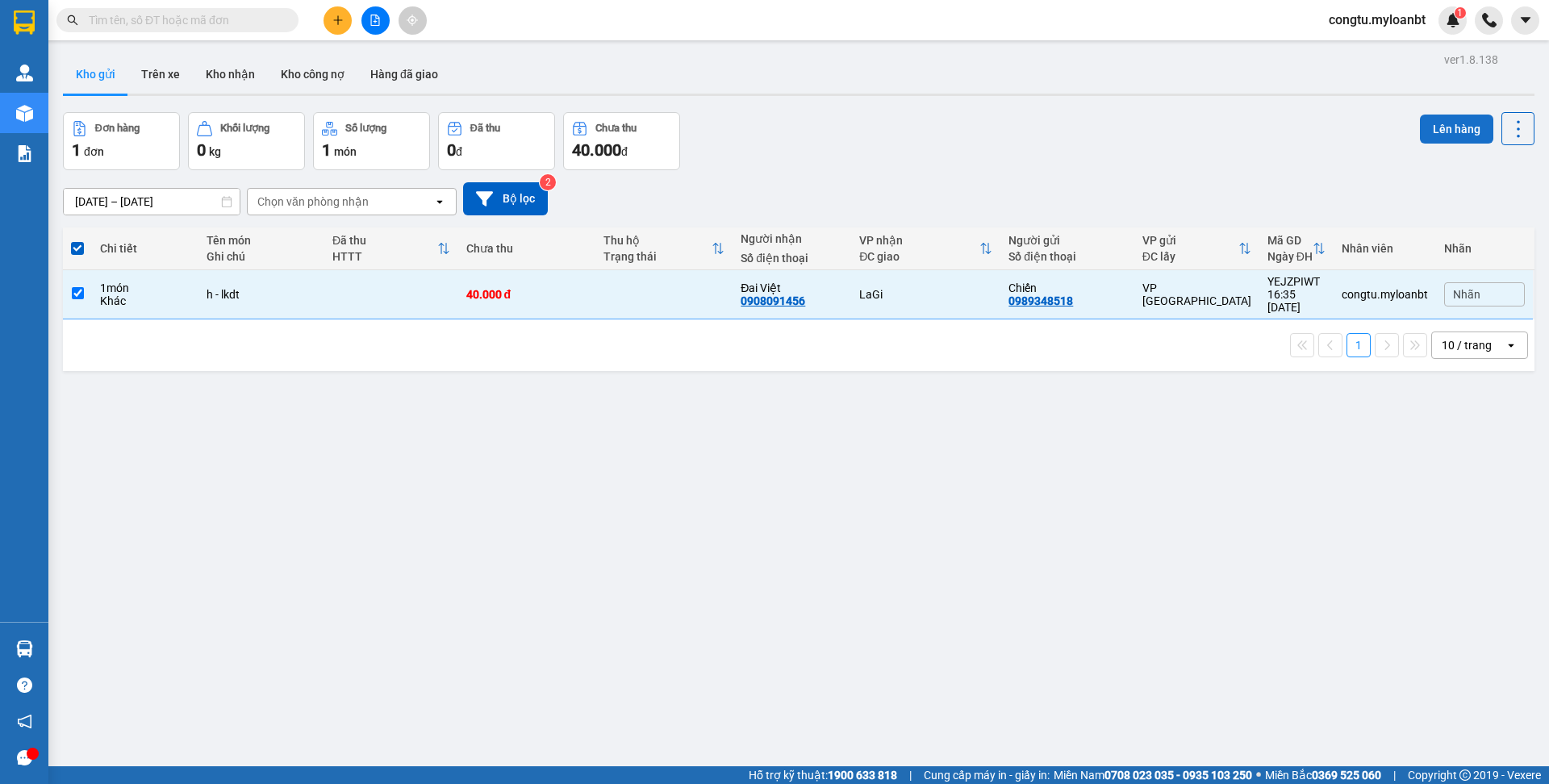
click at [1445, 126] on button "Lên hàng" at bounding box center [1456, 129] width 74 height 29
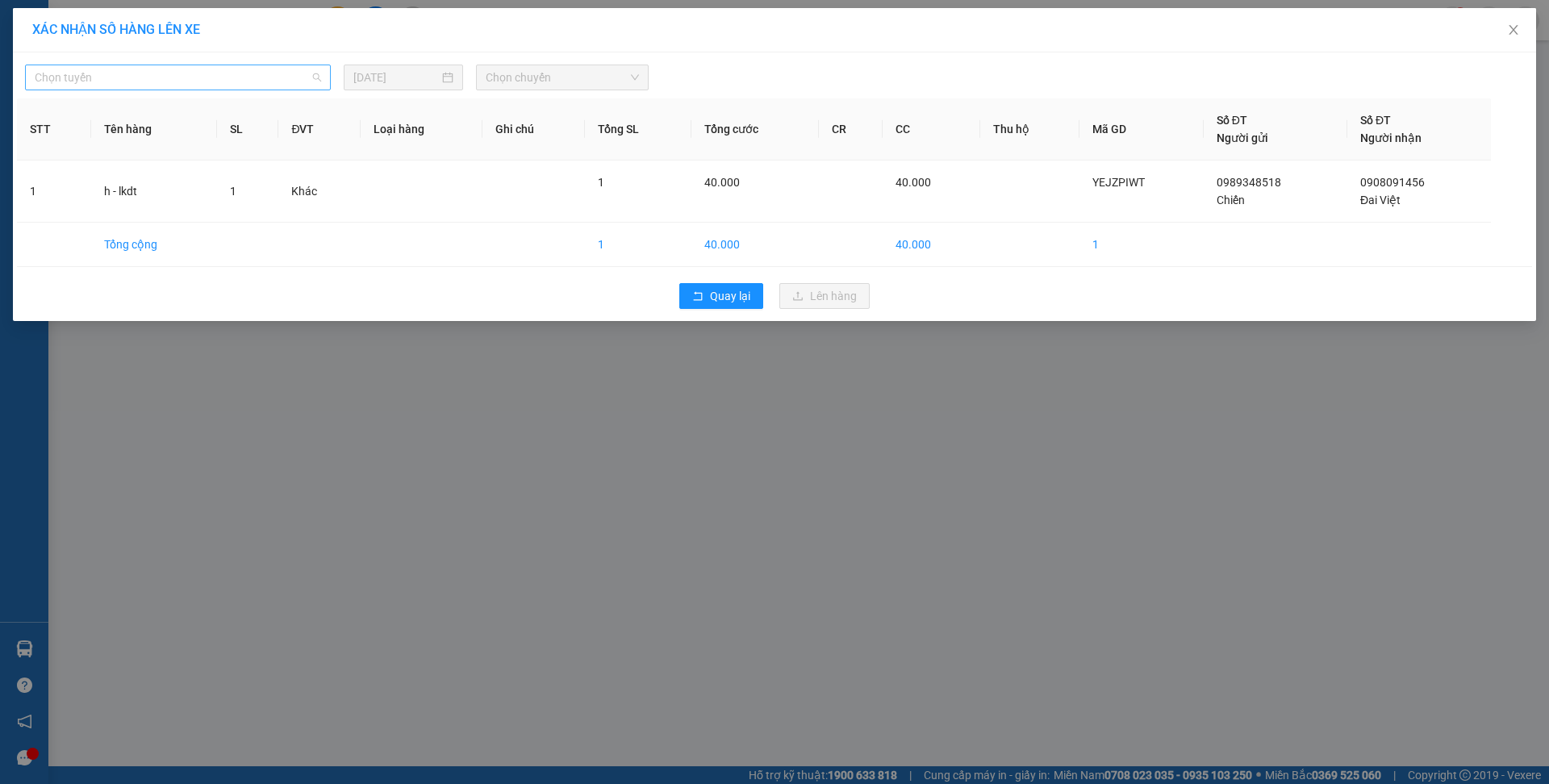
click at [243, 87] on span "Chọn tuyến" at bounding box center [177, 77] width 287 height 24
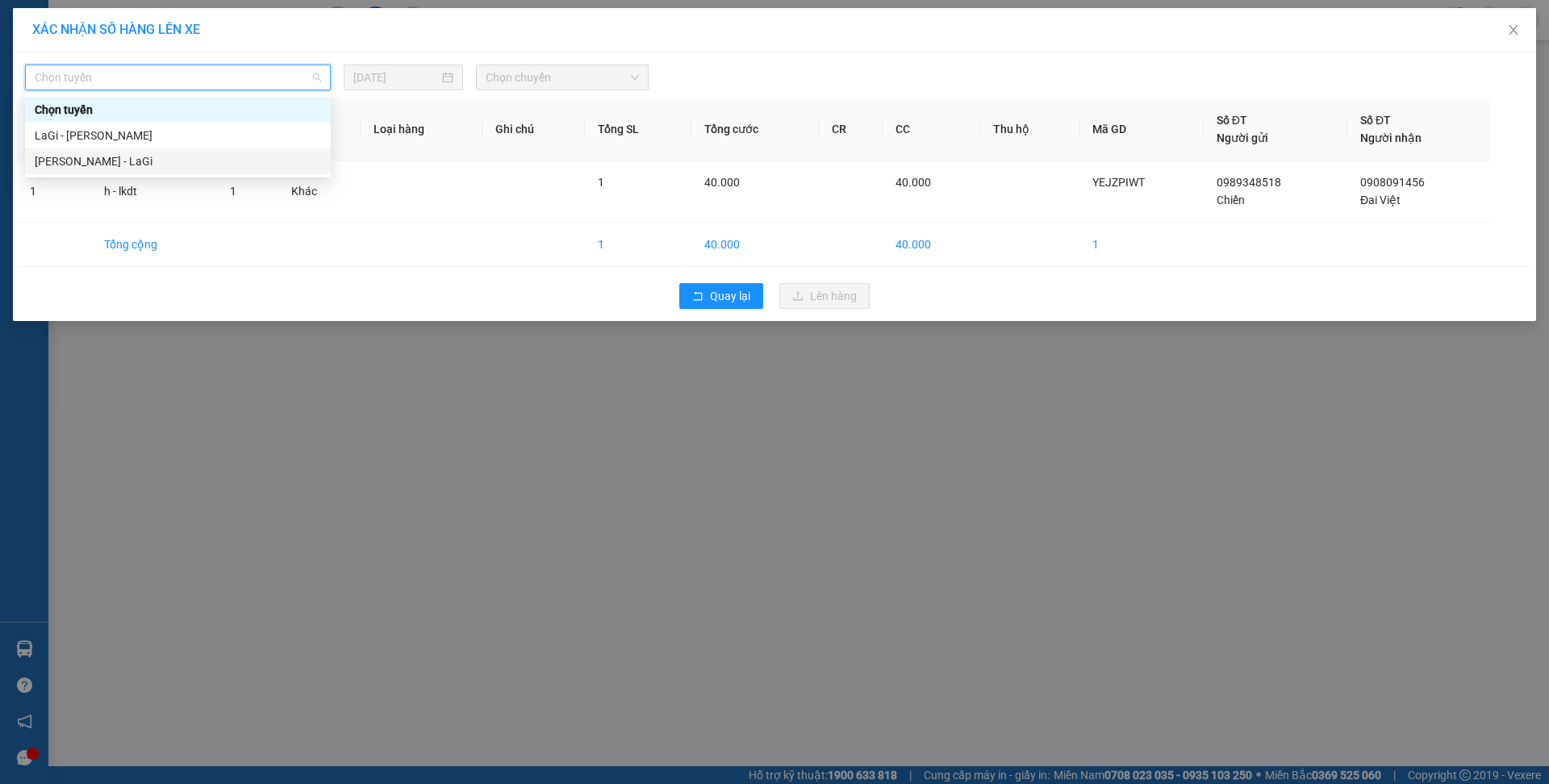
click at [192, 154] on div "[PERSON_NAME] - LaGi" at bounding box center [177, 161] width 287 height 18
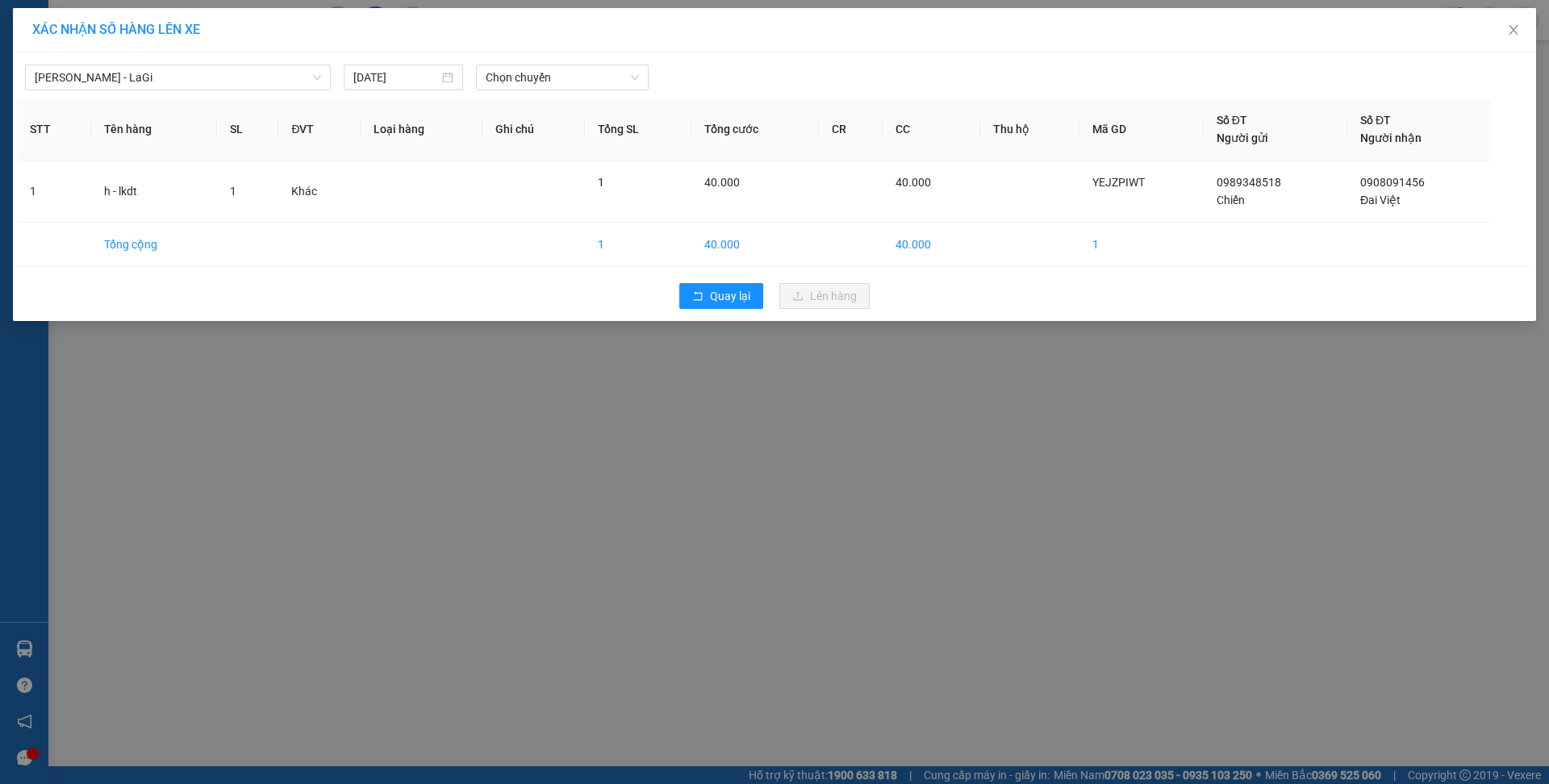
click at [626, 91] on div "[PERSON_NAME] - LaGi [DATE] Chọn chuyến STT Tên hàng SL ĐVT Loại hàng Ghi chú T…" at bounding box center [774, 187] width 1523 height 268
click at [597, 84] on span "Chọn chuyến" at bounding box center [563, 77] width 153 height 24
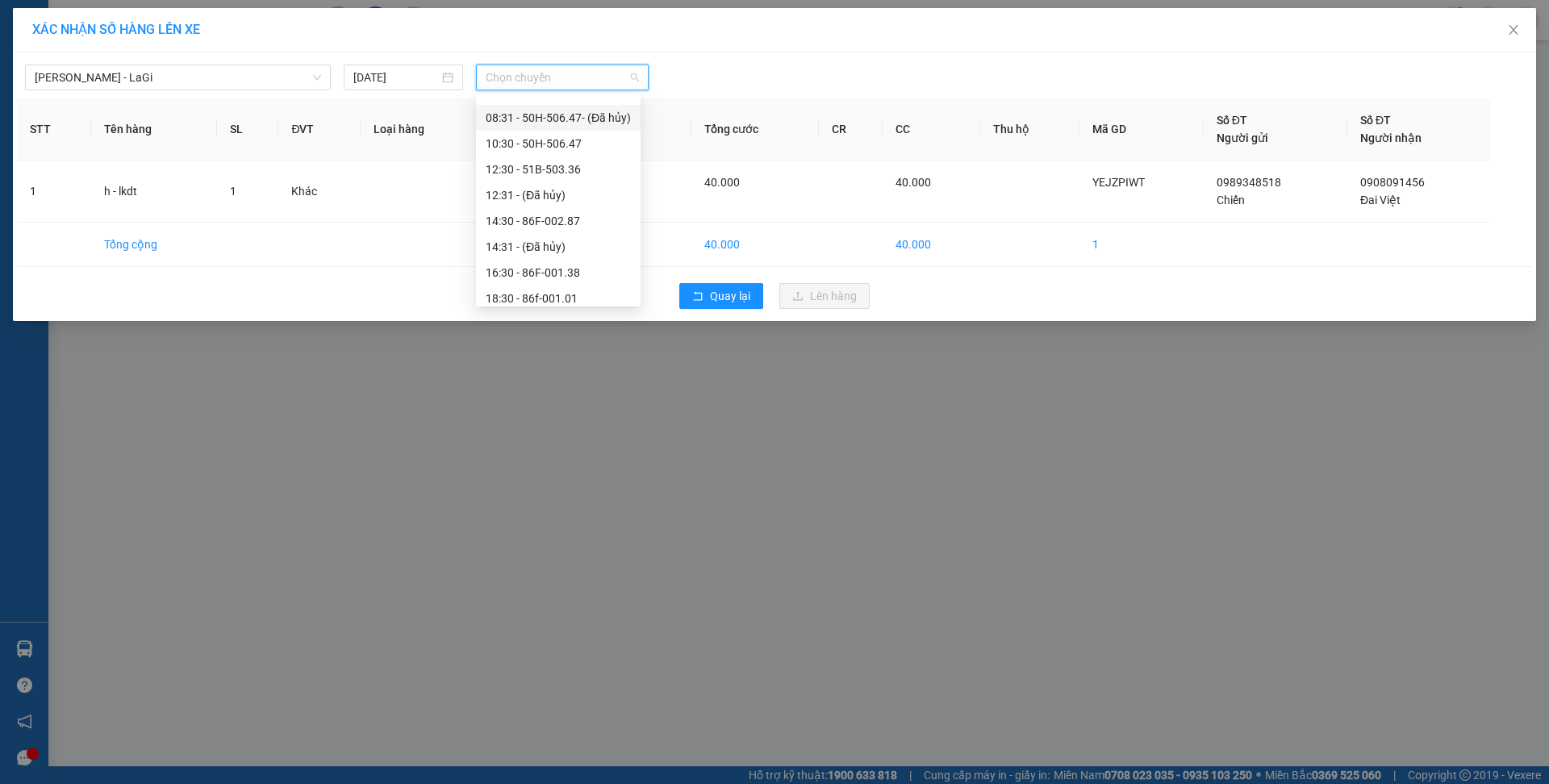
scroll to position [103, 0]
click at [563, 246] on div "16:30 - 86F-001.38" at bounding box center [559, 240] width 146 height 18
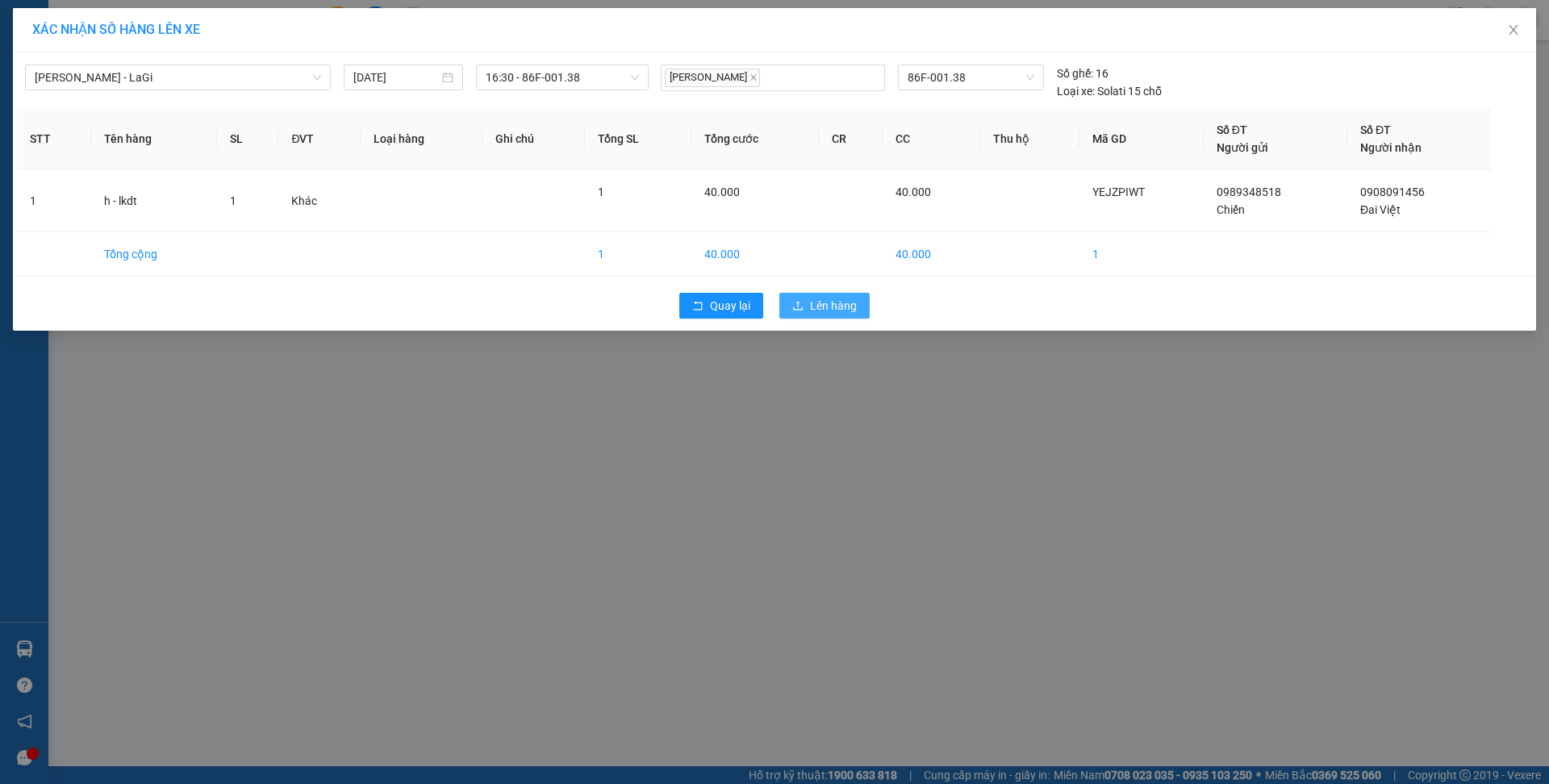
click at [823, 306] on span "Lên hàng" at bounding box center [833, 306] width 47 height 18
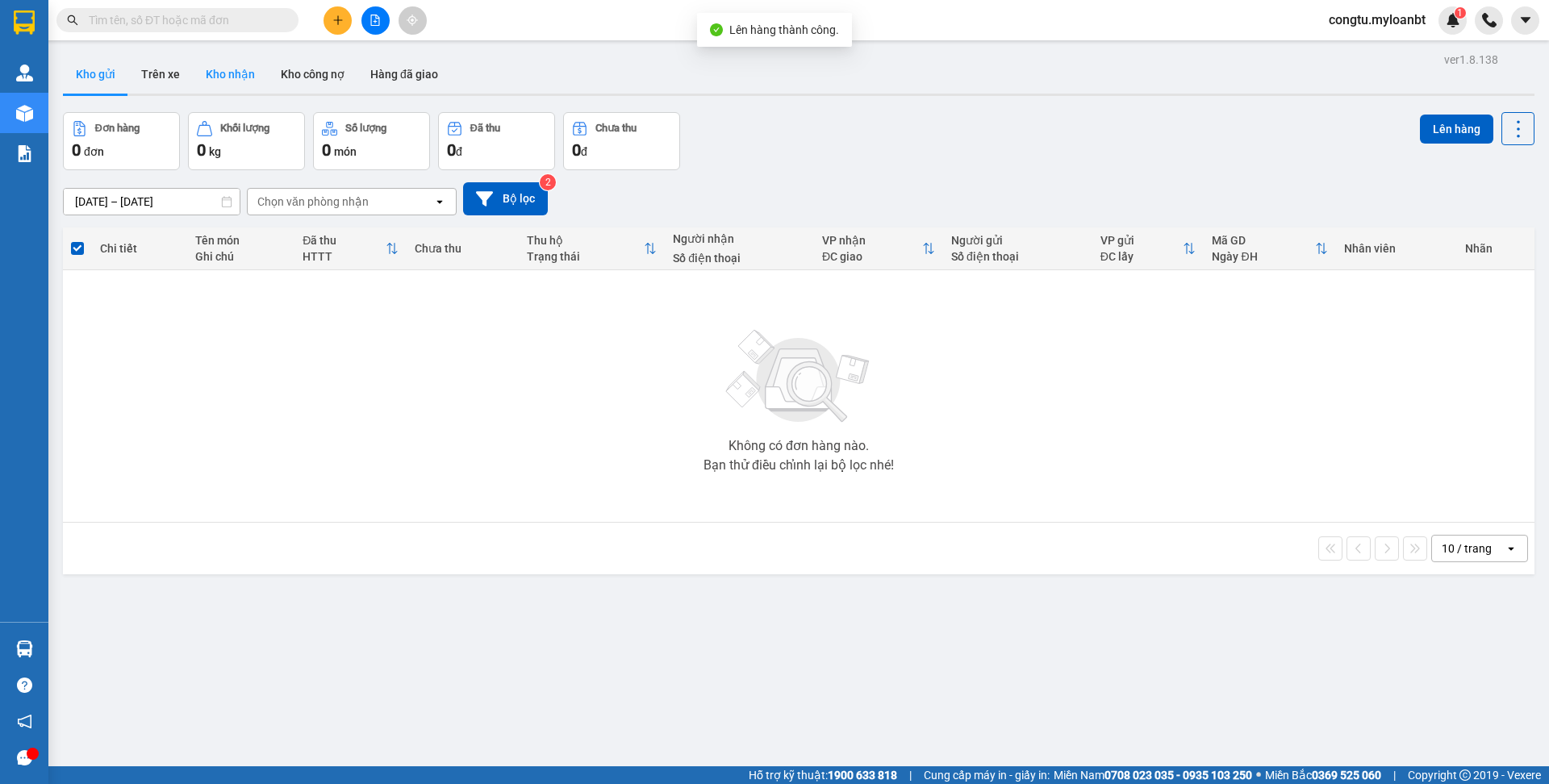
drag, startPoint x: 252, startPoint y: 76, endPoint x: 252, endPoint y: 84, distance: 8.0
click at [252, 77] on button "Kho nhận" at bounding box center [230, 74] width 75 height 38
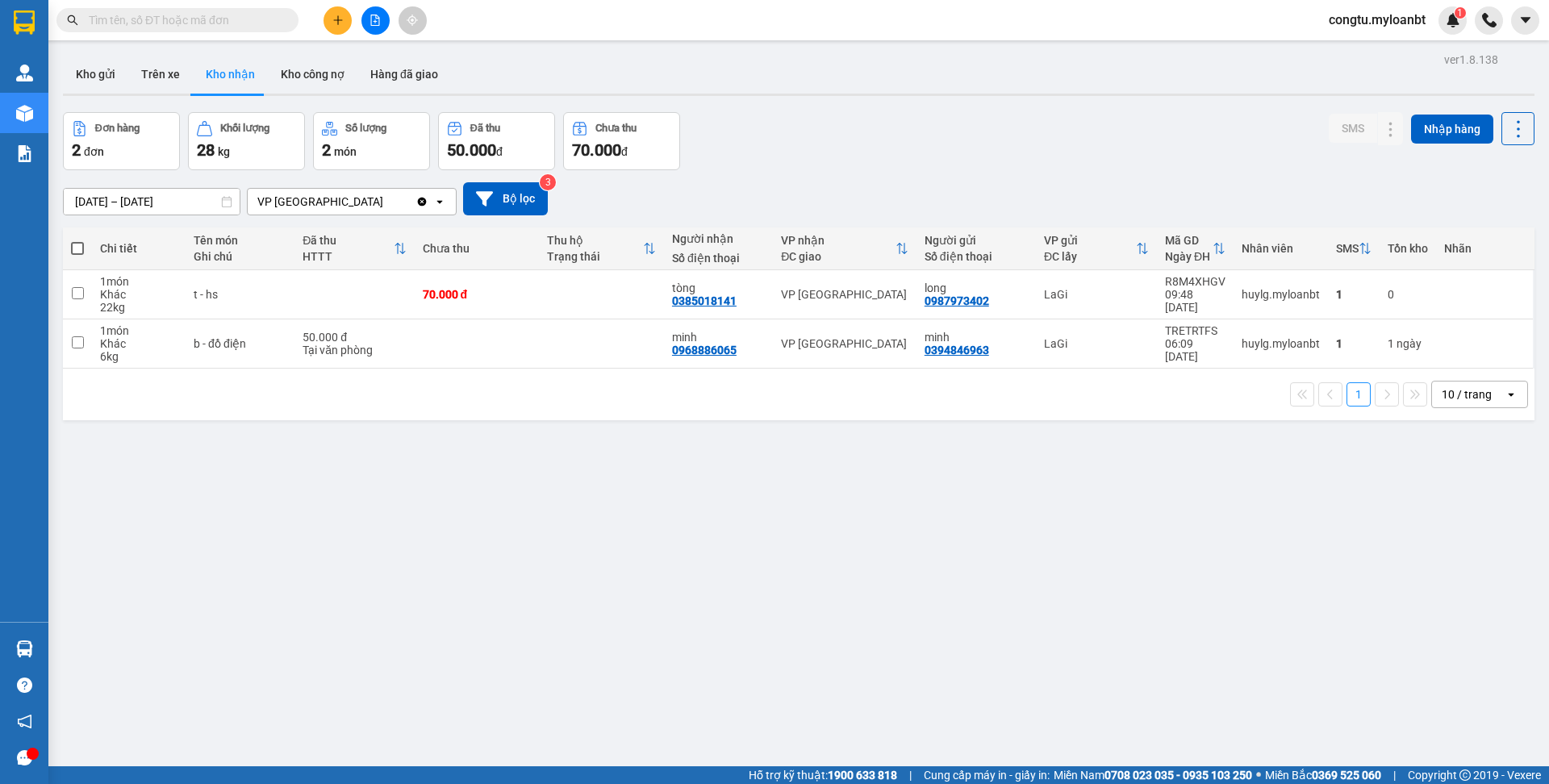
click at [777, 154] on div "Đơn hàng 2 đơn Khối lượng 28 kg Số lượng 2 món Đã thu 50.000 đ Chưa thu 70.000 …" at bounding box center [798, 141] width 1471 height 58
click at [902, 175] on div "[DATE] – [DATE] Press the down arrow key to interact with the calendar and sele…" at bounding box center [798, 199] width 1471 height 58
click at [912, 167] on div "Đơn hàng 2 đơn Khối lượng 28 kg Số lượng 2 món Đã thu 50.000 đ Chưa thu 70.000 …" at bounding box center [798, 141] width 1471 height 58
click at [822, 108] on div "ver 1.8.138 Kho gửi Trên xe Kho nhận Kho công nợ Hàng đã giao Đơn hàng 2 đơn Kh…" at bounding box center [798, 441] width 1485 height 784
click at [1385, 344] on icon at bounding box center [1391, 344] width 12 height 12
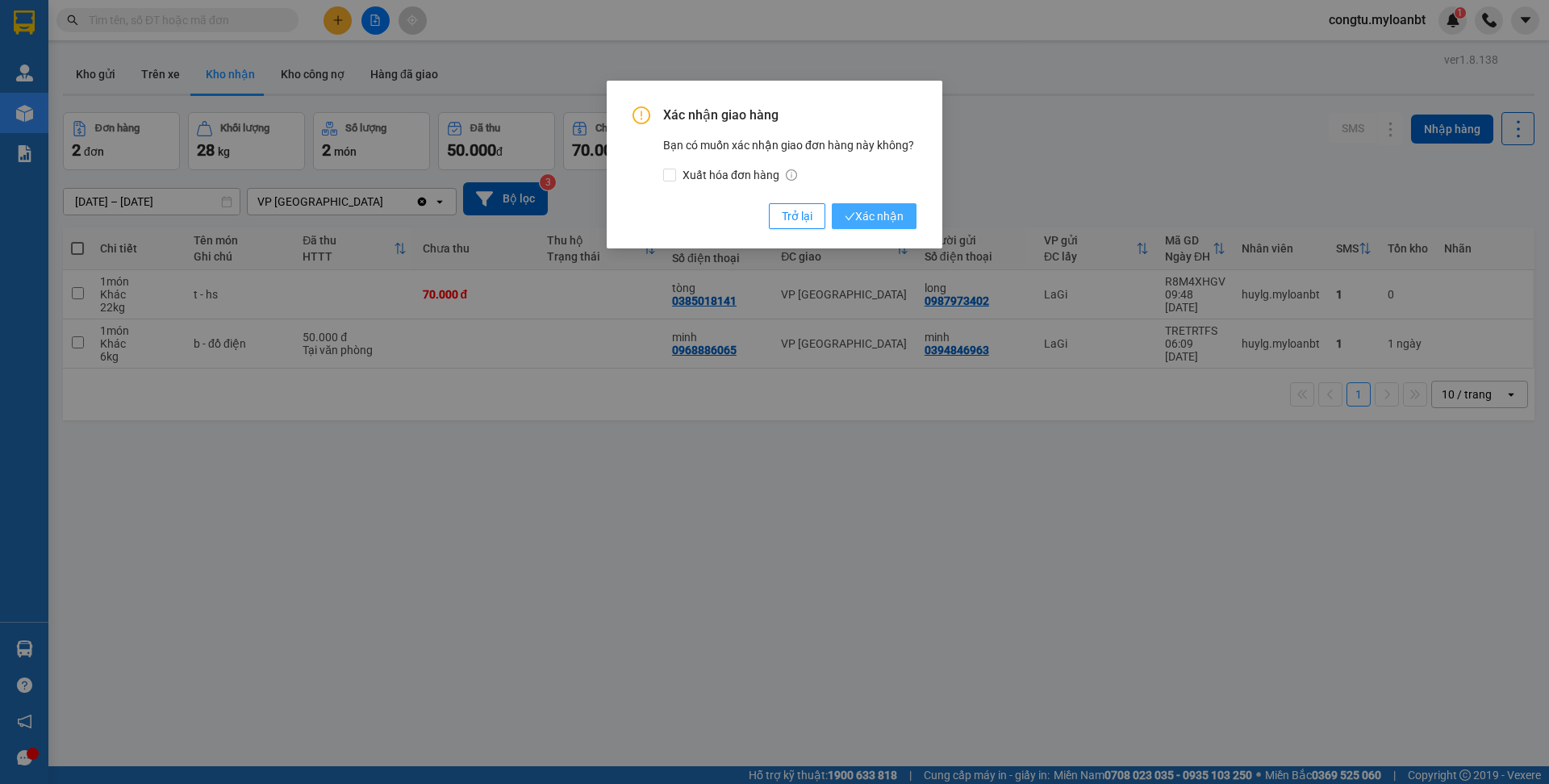
click at [869, 220] on span "Xác nhận" at bounding box center [873, 216] width 58 height 18
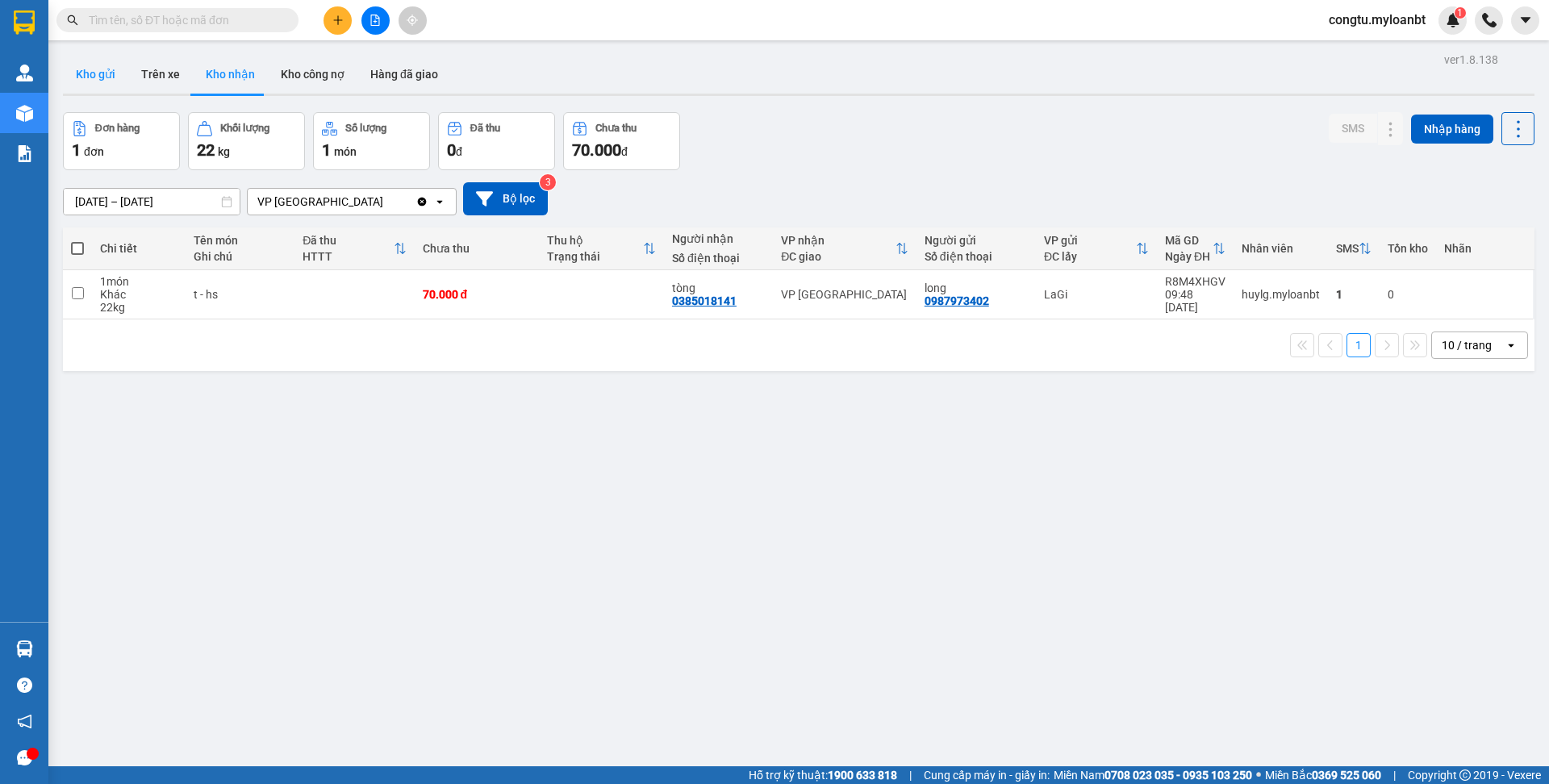
click at [104, 91] on button "Kho gửi" at bounding box center [96, 74] width 65 height 38
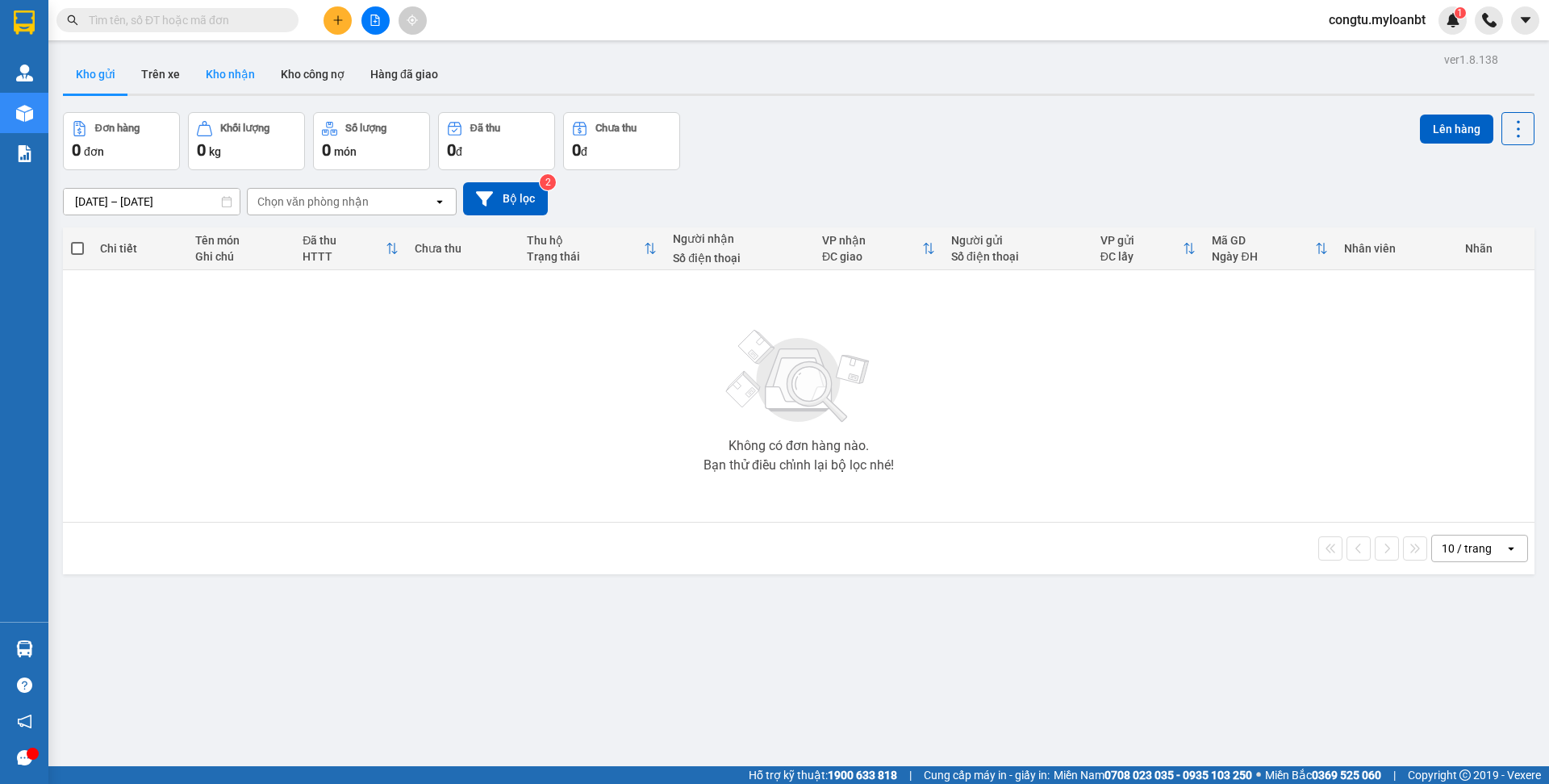
click at [232, 76] on button "Kho nhận" at bounding box center [230, 74] width 75 height 38
